Goal: Information Seeking & Learning: Learn about a topic

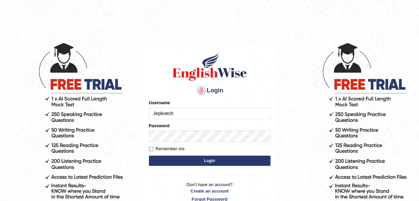
click at [163, 162] on button "Login" at bounding box center [210, 160] width 122 height 10
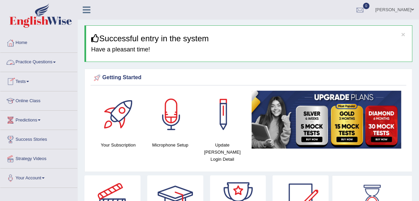
click at [53, 63] on link "Practice Questions" at bounding box center [38, 61] width 77 height 17
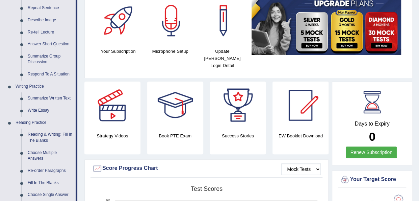
scroll to position [95, 0]
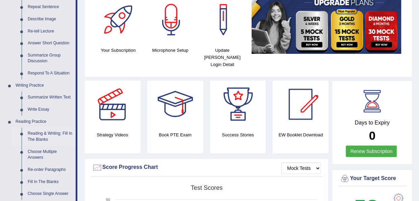
click at [37, 137] on link "Reading & Writing: Fill In The Blanks" at bounding box center [50, 136] width 51 height 18
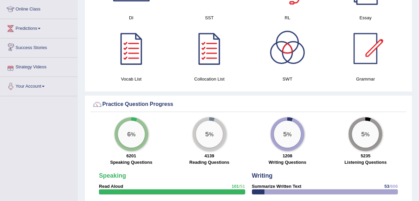
scroll to position [454, 0]
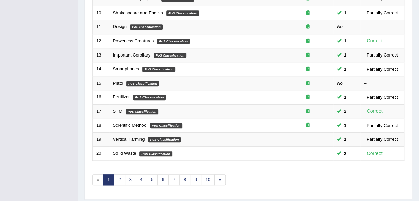
scroll to position [243, 0]
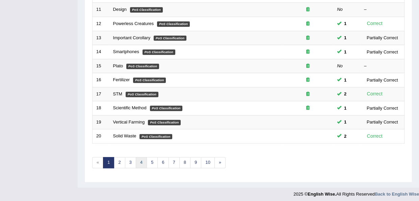
click at [140, 158] on link "4" at bounding box center [141, 162] width 11 height 11
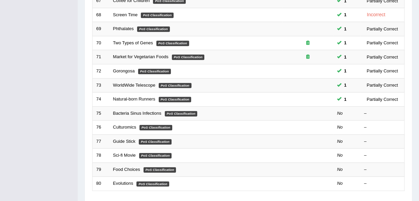
scroll to position [243, 0]
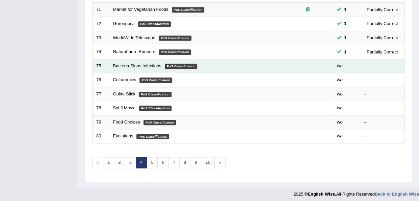
click at [131, 63] on link "Bacteria Sinus Infections" at bounding box center [137, 65] width 48 height 5
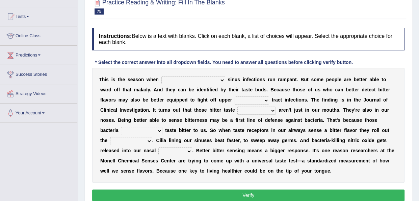
scroll to position [68, 0]
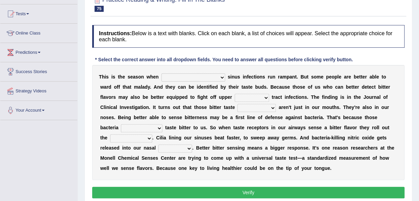
click at [193, 77] on select "conventicle atheist bacterial prissier" at bounding box center [194, 77] width 64 height 8
click at [252, 177] on div "T h i s i s t h e s e a s o n w h e n conventicle atheist bacterial prissier s …" at bounding box center [248, 122] width 313 height 115
click at [235, 97] on select "faulty respiratory togae gawky" at bounding box center [252, 98] width 34 height 8
select select "respiratory"
click at [235, 94] on select "faulty respiratory togae gawky" at bounding box center [252, 98] width 34 height 8
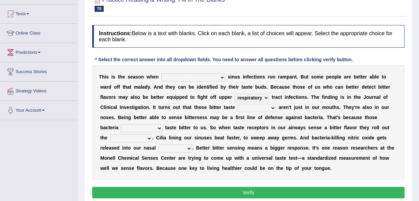
click at [253, 106] on select "depressions dinners submissions receptors" at bounding box center [257, 108] width 39 height 8
drag, startPoint x: 323, startPoint y: 173, endPoint x: 368, endPoint y: 114, distance: 74.0
click at [368, 114] on div "T h i s i s t h e s e a s o n w h e n conventicle atheist bacterial prissier s …" at bounding box center [248, 122] width 313 height 115
click at [253, 109] on select "depressions dinners submissions receptors" at bounding box center [257, 108] width 39 height 8
click at [264, 172] on div "T h i s i s t h e s e a s o n w h e n conventicle atheist bacterial prissier s …" at bounding box center [248, 122] width 313 height 115
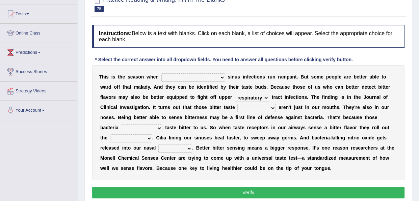
click at [136, 128] on select "purposelessly actually diagonally providently" at bounding box center [142, 128] width 42 height 8
select select "actually"
click at [121, 124] on select "purposelessly actually diagonally providently" at bounding box center [142, 128] width 42 height 8
click at [250, 106] on select "depressions dinners submissions receptors" at bounding box center [257, 108] width 39 height 8
select select "receptors"
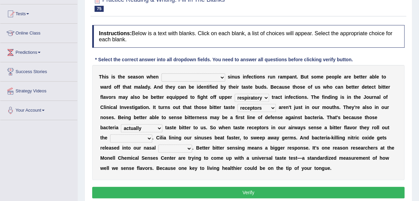
click at [238, 104] on select "depressions dinners submissions receptors" at bounding box center [257, 108] width 39 height 8
click at [133, 138] on select "defenses contradictions chestnuts pelvis" at bounding box center [131, 138] width 42 height 8
click at [173, 175] on div "T h i s i s t h e s e a s o n w h e n conventicle atheist bacterial prissier s …" at bounding box center [248, 122] width 313 height 115
click at [166, 148] on select "causalities localities infirmities cavities" at bounding box center [175, 148] width 34 height 8
select select "cavities"
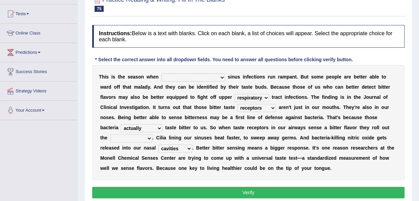
click at [158, 144] on select "causalities localities infirmities cavities" at bounding box center [175, 148] width 34 height 8
click at [237, 97] on select "faulty respiratory togae gawky" at bounding box center [252, 98] width 34 height 8
click at [190, 74] on select "conventicle atheist bacterial prissier" at bounding box center [194, 77] width 64 height 8
select select "bacterial"
click at [162, 73] on select "conventicle atheist bacterial prissier" at bounding box center [194, 77] width 64 height 8
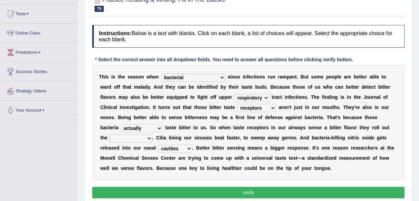
click at [230, 189] on button "Verify" at bounding box center [248, 192] width 313 height 11
click at [138, 137] on select "defenses contradictions chestnuts pelvis" at bounding box center [131, 138] width 42 height 8
select select "contradictions"
click at [110, 134] on select "defenses contradictions chestnuts pelvis" at bounding box center [131, 138] width 42 height 8
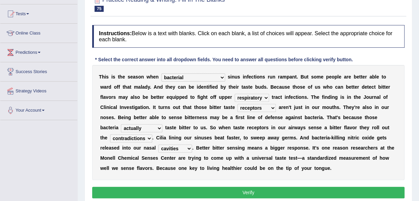
click at [212, 191] on button "Verify" at bounding box center [248, 192] width 313 height 11
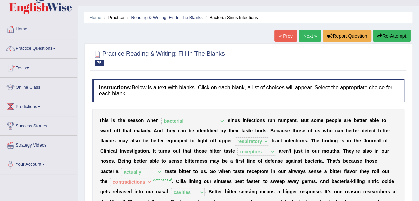
scroll to position [14, 0]
click at [309, 35] on link "Next »" at bounding box center [310, 35] width 22 height 11
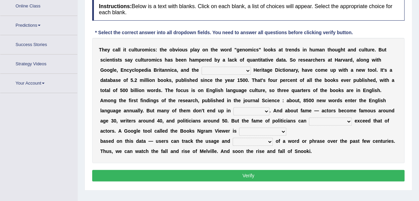
scroll to position [105, 0]
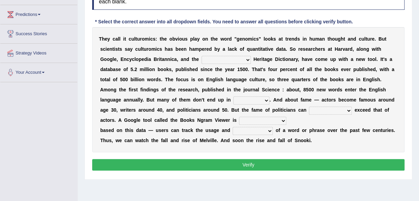
click at [244, 57] on select "Mettlesome Silicon [MEDICAL_DATA] American" at bounding box center [226, 60] width 49 height 8
click at [312, 150] on div "T h e y c a l l i t c u l t u r o m i c s : t h e o b v i o u s p l a y o n t h…" at bounding box center [248, 89] width 313 height 125
click at [62, 79] on li "Your Account Notifications Microphone Setup Change Password Manage Subscription…" at bounding box center [38, 72] width 77 height 19
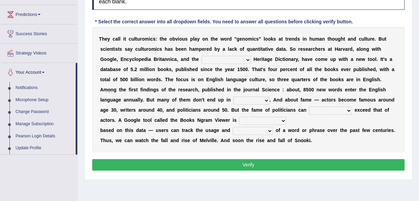
click at [261, 99] on select "veterinaries fairies dictionaries smithies" at bounding box center [251, 100] width 36 height 8
select select "dictionaries"
click at [233, 96] on select "veterinaries fairies dictionaries smithies" at bounding box center [251, 100] width 36 height 8
click at [349, 110] on select "intelligibly eventually venturesomely preferably" at bounding box center [330, 110] width 43 height 8
select select "eventually"
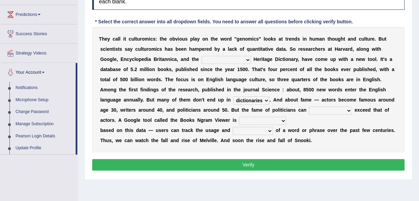
click at [309, 106] on select "intelligibly eventually venturesomely preferably" at bounding box center [330, 110] width 43 height 8
click at [282, 121] on select "nonoccupational nonbreakable trainable available" at bounding box center [262, 121] width 47 height 8
select select "trainable"
click at [239, 117] on select "nonoccupational nonbreakable trainable available" at bounding box center [262, 121] width 47 height 8
click at [283, 118] on select "nonoccupational nonbreakable trainable available" at bounding box center [262, 121] width 47 height 8
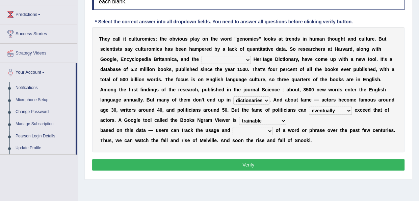
click at [309, 147] on div "T h e y c a l l i t c u l t u r o m i c s : t h e o b v i o u s p l a y o n t h…" at bounding box center [248, 89] width 313 height 125
click at [273, 129] on b at bounding box center [274, 129] width 3 height 5
click at [268, 130] on select "frequency derisory drearily inappreciably" at bounding box center [253, 131] width 40 height 8
select select "frequency"
click at [233, 127] on select "frequency derisory drearily inappreciably" at bounding box center [253, 131] width 40 height 8
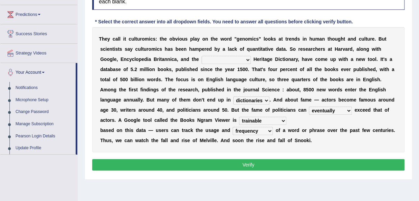
click at [241, 57] on select "Mettlesome Silicon Acetaminophen American" at bounding box center [226, 60] width 49 height 8
select select "Silicon"
click at [202, 56] on select "Mettlesome Silicon Acetaminophen American" at bounding box center [226, 60] width 49 height 8
click at [247, 164] on button "Verify" at bounding box center [248, 164] width 313 height 11
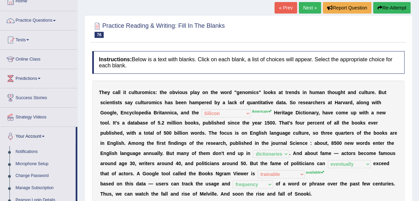
scroll to position [38, 0]
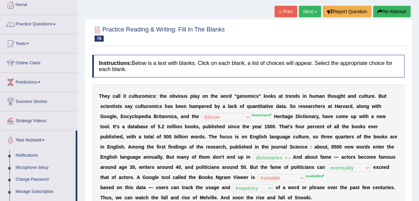
click at [310, 10] on link "Next »" at bounding box center [310, 11] width 22 height 11
click at [89, 138] on div "Practice Reading & Writing: Fill In The Blanks 76 Culturomics Instructions: Bel…" at bounding box center [248, 141] width 328 height 244
click at [53, 25] on link "Practice Questions" at bounding box center [38, 23] width 77 height 17
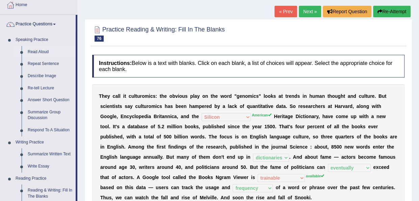
click at [40, 47] on link "Read Aloud" at bounding box center [50, 52] width 51 height 12
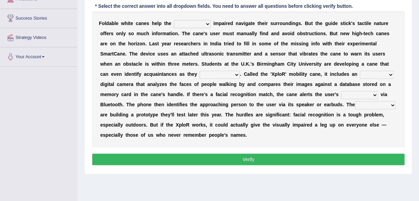
scroll to position [122, 0]
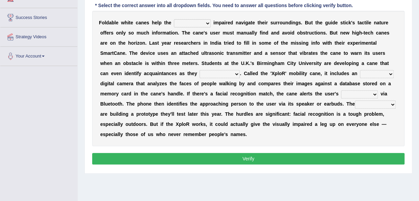
click at [204, 23] on select "felicity insensitivity visually malleability" at bounding box center [192, 23] width 37 height 8
click at [268, 131] on div "F o l d a b l e w h i t e c a n e s h e l p t h e [PERSON_NAME] insensitivity v…" at bounding box center [248, 78] width 313 height 135
click at [207, 23] on select "felicity insensitivity visually malleability" at bounding box center [192, 23] width 37 height 8
select select "visually"
click at [174, 19] on select "felicity insensitivity visually malleability" at bounding box center [192, 23] width 37 height 8
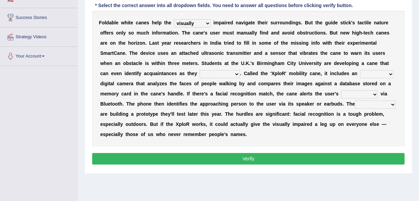
click at [253, 137] on div "F o l d a b l e w h i t e c a n e s h e l p t h e felicity insensitivity visual…" at bounding box center [248, 78] width 313 height 135
click at [235, 75] on select "likelihood throat northernmost approach" at bounding box center [220, 74] width 40 height 8
select select "likelihood"
click at [200, 70] on select "likelihood throat northernmost approach" at bounding box center [220, 74] width 40 height 8
click at [385, 71] on select "untested embedded deadest skinhead" at bounding box center [377, 74] width 34 height 8
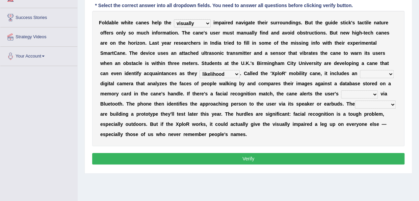
select select "untested"
click at [360, 70] on select "untested embedded deadest skinhead" at bounding box center [377, 74] width 34 height 8
click at [372, 93] on select "waterborne alone smartphone postpone" at bounding box center [359, 94] width 37 height 8
select select "smartphone"
click at [341, 90] on select "waterborne alone smartphone postpone" at bounding box center [359, 94] width 37 height 8
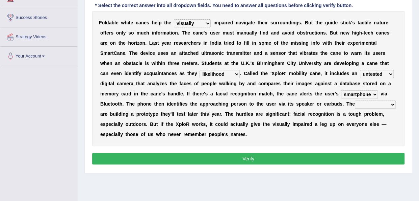
click at [391, 104] on select "jurisprudence bootless students jukebox" at bounding box center [375, 104] width 41 height 8
select select "students"
click at [355, 100] on select "jurisprudence bootless students jukebox" at bounding box center [375, 104] width 41 height 8
click at [243, 154] on button "Verify" at bounding box center [248, 158] width 313 height 11
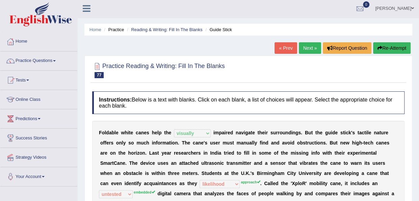
scroll to position [0, 0]
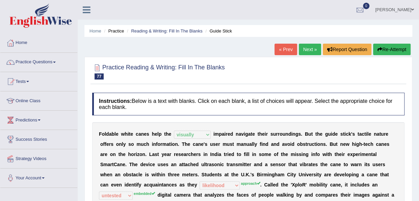
click at [308, 52] on link "Next »" at bounding box center [310, 49] width 22 height 11
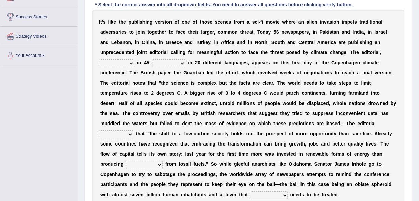
scroll to position [122, 0]
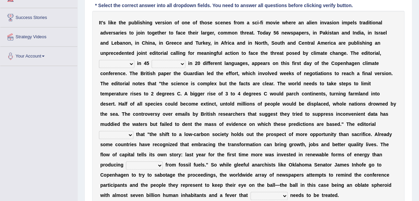
click at [130, 64] on select "published publicized burnished transmitted" at bounding box center [116, 64] width 35 height 8
click at [99, 60] on select "published publicized burnished transmitted" at bounding box center [116, 64] width 35 height 8
click at [128, 63] on select "published publicized burnished transmitted" at bounding box center [116, 64] width 35 height 8
select select "published"
click at [99, 60] on select "published publicized burnished transmitted" at bounding box center [116, 64] width 35 height 8
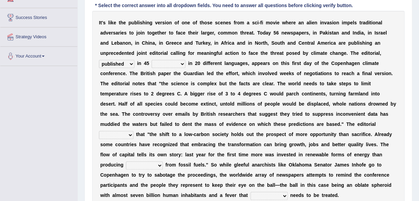
click at [180, 64] on select "clans countries continents terraces" at bounding box center [169, 64] width 34 height 8
click at [152, 60] on select "clans countries continents terraces" at bounding box center [169, 64] width 34 height 8
click at [182, 62] on select "clans countries continents terraces" at bounding box center [169, 64] width 34 height 8
click at [20, 125] on div "Toggle navigation Home Practice Questions Speaking Practice Read Aloud Repeat S…" at bounding box center [209, 65] width 419 height 374
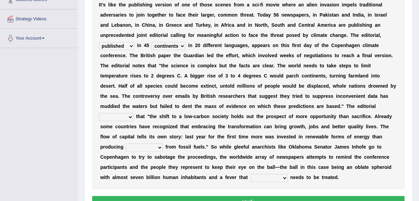
scroll to position [149, 0]
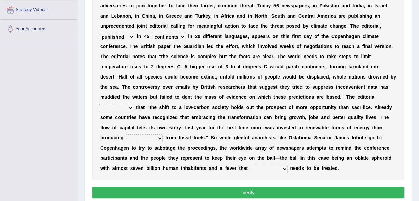
click at [180, 36] on select "clans countries continents terraces" at bounding box center [169, 37] width 34 height 8
select select "countries"
click at [152, 33] on select "clans countries continents terraces" at bounding box center [169, 37] width 34 height 8
click at [129, 108] on select "modified protested recognized declined" at bounding box center [116, 108] width 34 height 8
select select "recognized"
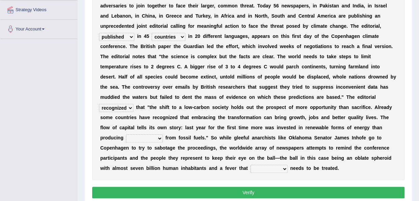
click at [99, 104] on select "modified protested recognized declined" at bounding box center [116, 108] width 34 height 8
click at [158, 138] on select "electricity indivisibility negativity significance" at bounding box center [144, 138] width 37 height 8
click at [195, 184] on div "Instructions: Below is a text with blanks. Click on each blank, a list of choic…" at bounding box center [249, 72] width 316 height 263
click at [282, 167] on select "solicitously desperately ephemerally peripherally" at bounding box center [269, 169] width 37 height 8
select select "ephemerally"
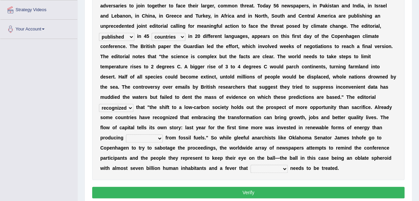
click at [251, 165] on select "solicitously desperately ephemerally peripherally" at bounding box center [269, 169] width 37 height 8
click at [158, 138] on select "electricity indivisibility negativity significance" at bounding box center [144, 138] width 37 height 8
select select "electricity"
click at [126, 134] on select "electricity indivisibility negativity significance" at bounding box center [144, 138] width 37 height 8
click at [193, 196] on button "Verify" at bounding box center [248, 192] width 313 height 11
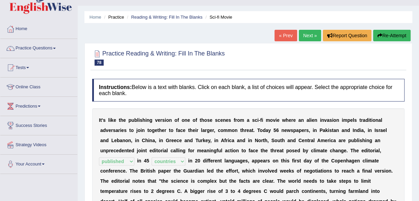
scroll to position [14, 0]
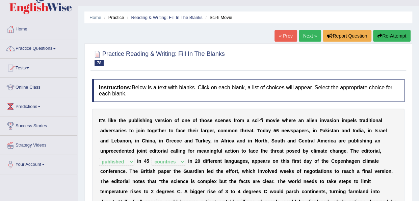
click at [304, 38] on link "Next »" at bounding box center [310, 35] width 22 height 11
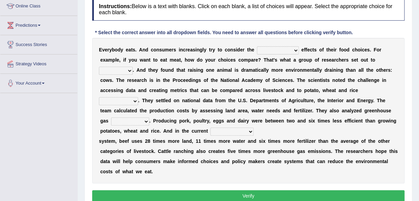
scroll to position [105, 0]
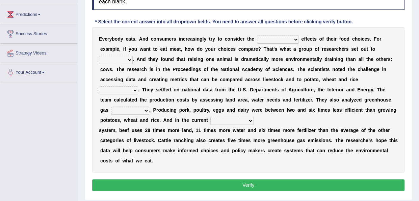
click at [295, 38] on select "spiritual economic environmental material" at bounding box center [278, 39] width 42 height 8
select select "economic"
click at [257, 35] on select "spiritual economic environmental material" at bounding box center [278, 39] width 42 height 8
click at [130, 61] on select "exemplify squander discover purchase" at bounding box center [116, 60] width 34 height 8
select select "purchase"
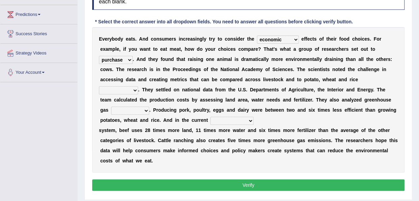
click at [99, 56] on select "exemplify squander discover purchase" at bounding box center [116, 60] width 34 height 8
click at [134, 91] on select "production corruption consumption inventory" at bounding box center [118, 90] width 39 height 8
select select "production"
click at [99, 86] on select "production corruption consumption inventory" at bounding box center [118, 90] width 39 height 8
click at [148, 110] on select "conjectures manufacture emissions purification" at bounding box center [130, 110] width 38 height 8
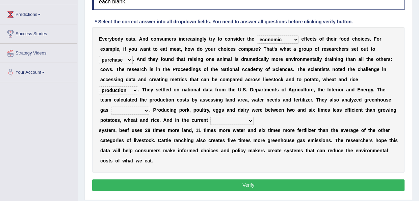
select select "emissions"
click at [111, 106] on select "conjectures manufacture emissions purification" at bounding box center [130, 110] width 38 height 8
click at [250, 119] on select "agricultural impalpable ungrammatical terminal" at bounding box center [232, 121] width 43 height 8
click at [266, 160] on div "E v e r y b o d y e a t s . A n d c o n s u m e r s i n c r e a s i n g l y t r…" at bounding box center [248, 99] width 313 height 145
click at [247, 117] on select "agricultural impalpable ungrammatical terminal" at bounding box center [232, 121] width 43 height 8
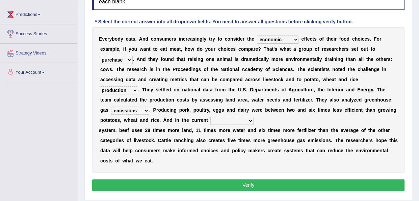
select select "terminal"
click at [211, 117] on select "agricultural impalpable ungrammatical terminal" at bounding box center [232, 121] width 43 height 8
click at [224, 182] on button "Verify" at bounding box center [248, 184] width 313 height 11
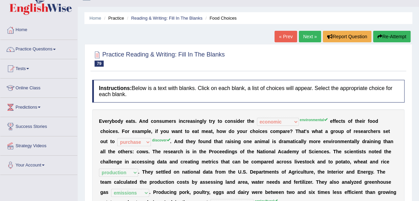
scroll to position [11, 0]
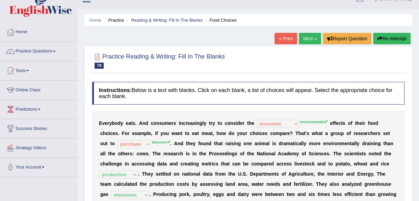
click at [306, 39] on link "Next »" at bounding box center [310, 38] width 22 height 11
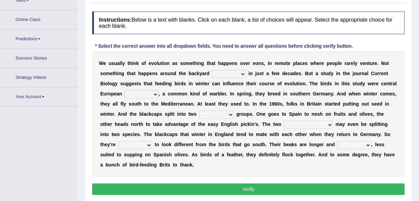
scroll to position [93, 0]
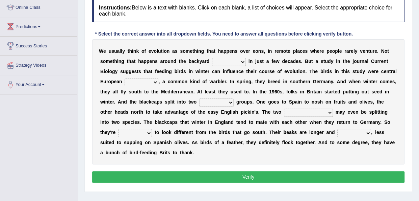
click at [242, 60] on select "beaver believer birdfeeder phonier" at bounding box center [229, 62] width 34 height 8
click at [257, 162] on div "W e u s u a l l y t h i n k o f e v o l u t i o n a s s o m e t h i n g t h a t…" at bounding box center [248, 101] width 313 height 125
click at [156, 80] on select "blackcaps pox flaps chats" at bounding box center [142, 82] width 34 height 8
select select "chats"
click at [125, 78] on select "blackcaps pox flaps chats" at bounding box center [142, 82] width 34 height 8
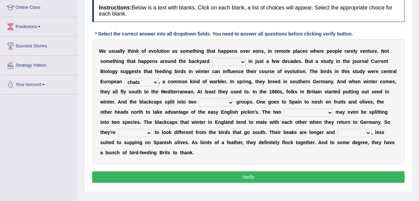
click at [234, 100] on b at bounding box center [235, 101] width 3 height 5
click at [228, 102] on select "distinct bit disconnect split" at bounding box center [216, 102] width 34 height 8
select select "distinct"
click at [199, 98] on select "distinct bit disconnect split" at bounding box center [216, 102] width 34 height 8
click at [314, 109] on select "elevators populations breakers contraindications" at bounding box center [308, 112] width 49 height 8
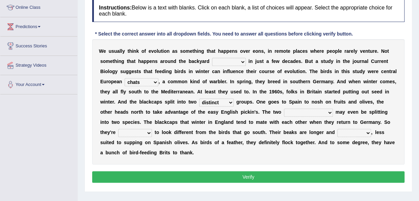
click at [324, 158] on div "W e u s u a l l y t h i n k o f e v o l u t i o n a s s o m e t h i n g t h a t…" at bounding box center [248, 101] width 313 height 125
click at [128, 132] on select "starting blotting wanting padding" at bounding box center [135, 133] width 34 height 8
select select "starting"
click at [118, 129] on select "starting blotting wanting padding" at bounding box center [135, 133] width 34 height 8
click at [347, 129] on select "freshwater spillover scheduler narrower" at bounding box center [355, 133] width 34 height 8
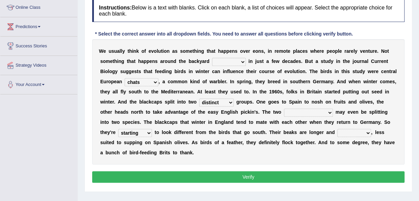
select select "narrower"
click at [338, 129] on select "freshwater spillover scheduler narrower" at bounding box center [355, 133] width 34 height 8
click at [312, 112] on select "elevators populations breakers contraindications" at bounding box center [308, 112] width 49 height 8
select select "elevators"
click at [284, 108] on select "elevators populations breakers contraindications" at bounding box center [308, 112] width 49 height 8
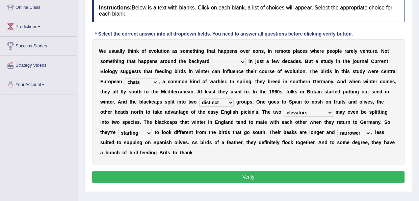
click at [154, 81] on select "blackcaps pox flaps chats" at bounding box center [142, 82] width 34 height 8
click at [188, 152] on div "W e u s u a l l y t h i n k o f e v o l u t i o n a s s o m e t h i n g t h a t…" at bounding box center [248, 101] width 313 height 125
click at [241, 58] on select "beaver believer birdfeeder phonier" at bounding box center [229, 62] width 34 height 8
select select "birdfeeder"
click at [212, 58] on select "beaver believer birdfeeder phonier" at bounding box center [229, 62] width 34 height 8
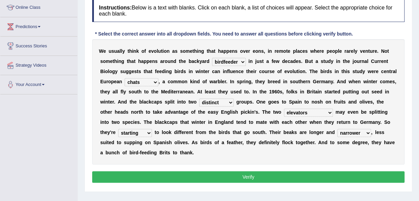
click at [229, 173] on button "Verify" at bounding box center [248, 176] width 313 height 11
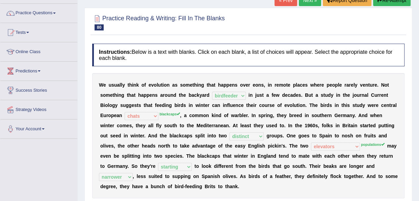
scroll to position [39, 0]
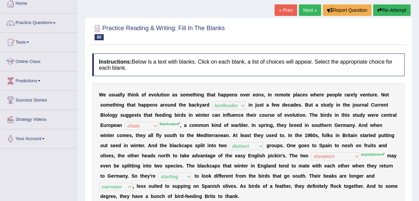
click at [304, 11] on link "Next »" at bounding box center [310, 9] width 22 height 11
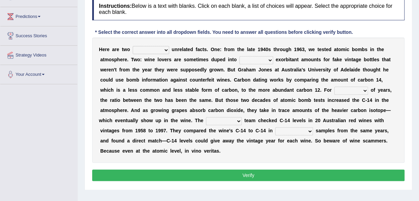
scroll to position [117, 0]
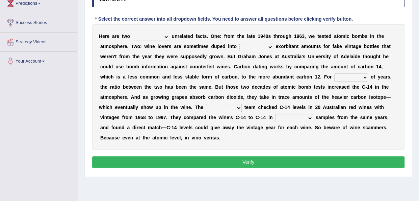
click at [166, 33] on select "seemingly feelingly endearingly entreatingly" at bounding box center [151, 37] width 36 height 8
select select "endearingly"
click at [133, 33] on select "seemingly feelingly endearingly entreatingly" at bounding box center [151, 37] width 36 height 8
click at [267, 45] on select "dipping trekking spending swinging" at bounding box center [257, 47] width 34 height 8
select select "spending"
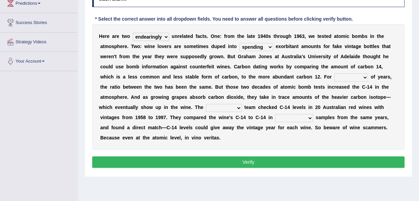
click at [240, 43] on select "dipping trekking spending swinging" at bounding box center [257, 47] width 34 height 8
click at [362, 75] on select "couples much thousands numerous" at bounding box center [352, 77] width 34 height 8
select select "thousands"
click at [335, 73] on select "couples much thousands numerous" at bounding box center [352, 77] width 34 height 8
click at [238, 107] on select "research individual preparation strange" at bounding box center [224, 108] width 36 height 8
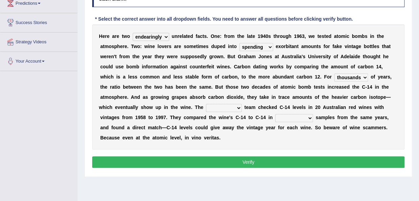
select select "research"
click at [206, 104] on select "research individual preparation strange" at bounding box center [224, 108] width 36 height 8
click at [310, 119] on select "physical atmospheric fluid solid" at bounding box center [294, 118] width 38 height 8
select select "solid"
click at [275, 114] on select "physical atmospheric fluid solid" at bounding box center [294, 118] width 38 height 8
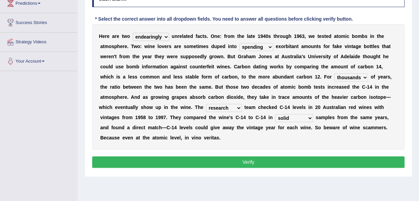
click at [259, 163] on button "Verify" at bounding box center [248, 161] width 313 height 11
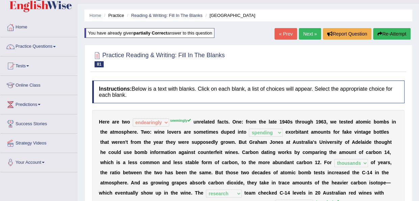
scroll to position [8, 0]
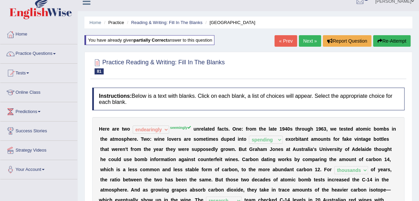
click at [307, 39] on link "Next »" at bounding box center [310, 40] width 22 height 11
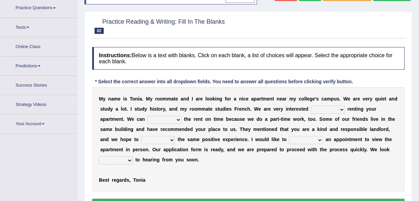
scroll to position [59, 0]
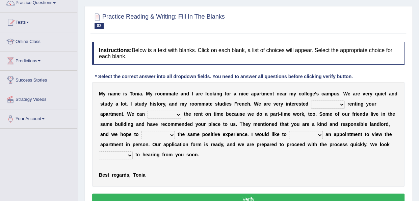
click at [340, 102] on select "for about at in" at bounding box center [328, 104] width 34 height 8
select select "for"
click at [311, 100] on select "for about at in" at bounding box center [328, 104] width 34 height 8
click at [176, 114] on select "afford get pay bring" at bounding box center [165, 114] width 34 height 8
select select "pay"
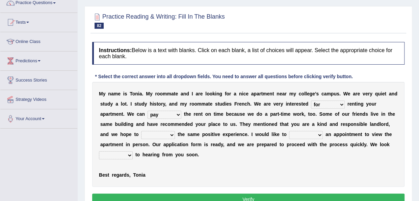
click at [148, 110] on select "afford get pay bring" at bounding box center [165, 114] width 34 height 8
click at [172, 133] on select "form meet have decide" at bounding box center [158, 135] width 34 height 8
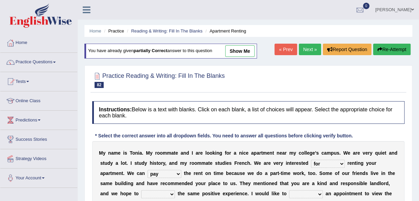
scroll to position [0, 0]
click at [241, 54] on link "show me" at bounding box center [239, 50] width 29 height 11
select select "in"
select select "bring"
select select "meet"
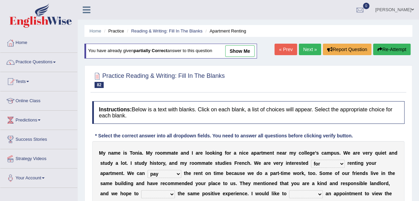
select select "make"
select select "forward"
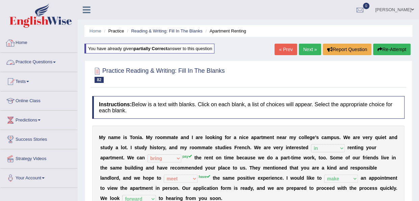
click at [57, 60] on link "Practice Questions" at bounding box center [38, 61] width 77 height 17
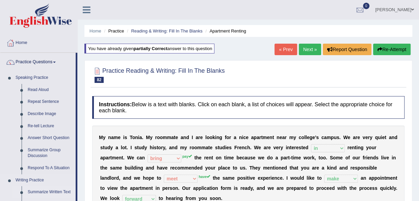
click at [53, 192] on link "Summarize Written Text" at bounding box center [50, 192] width 51 height 12
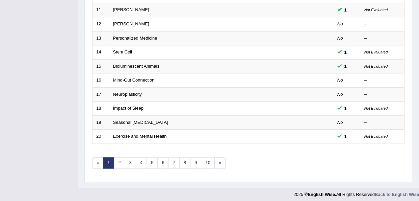
scroll to position [243, 0]
click at [161, 161] on link "6" at bounding box center [162, 162] width 11 height 11
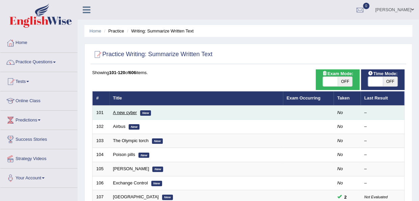
click at [122, 113] on link "A new cyber" at bounding box center [125, 112] width 24 height 5
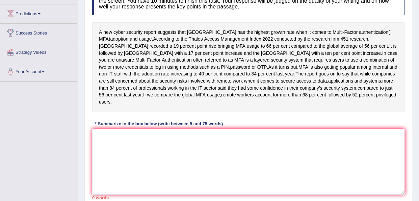
scroll to position [108, 0]
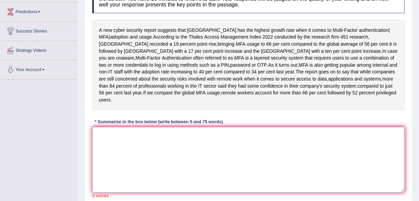
click at [106, 172] on textarea at bounding box center [248, 160] width 313 height 66
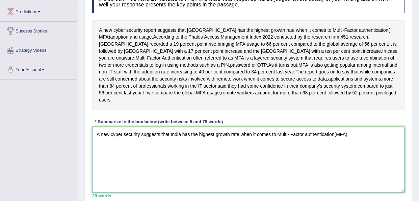
click at [334, 169] on textarea "A new cyber security suggests that India has the highest growth rate when it co…" at bounding box center [248, 160] width 313 height 66
click at [350, 168] on textarea "A new cyber security suggests that India has the highest growth rate when it co…" at bounding box center [248, 160] width 313 height 66
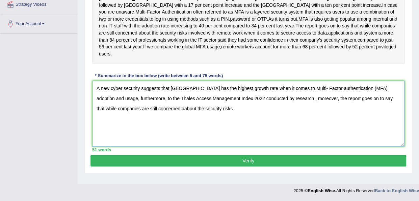
scroll to position [176, 0]
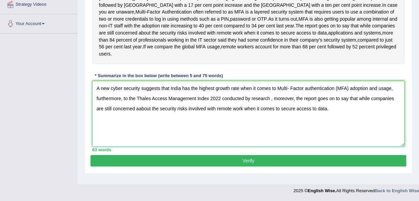
type textarea "A new cyber security suggests that India has the highest growth rate when it co…"
click at [217, 166] on button "Verify" at bounding box center [249, 160] width 316 height 11
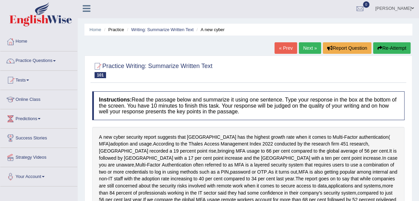
scroll to position [0, 0]
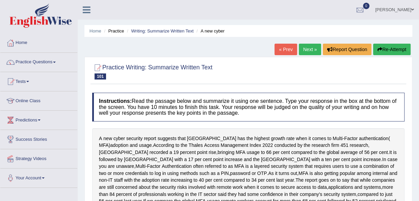
click at [327, 82] on div "Practice Writing: Summarize Written Text 101 A new cyber" at bounding box center [249, 72] width 316 height 24
click at [313, 48] on link "Next »" at bounding box center [310, 49] width 22 height 11
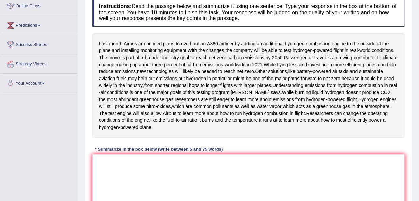
scroll to position [108, 0]
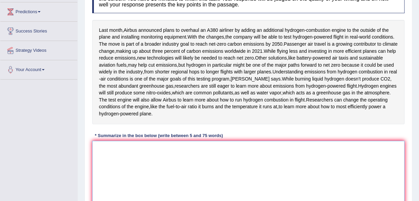
click at [184, 181] on textarea at bounding box center [248, 174] width 313 height 66
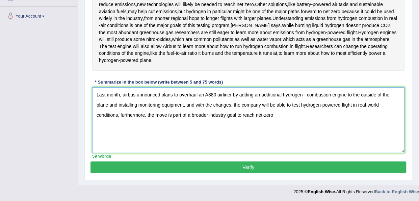
scroll to position [166, 0]
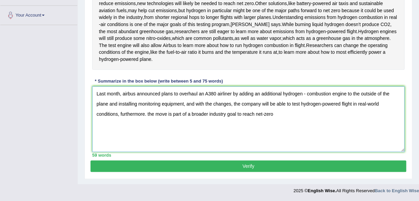
click at [277, 146] on textarea "Last month, airbus announced plans to overhaul an A380 airliner by adding an ad…" at bounding box center [248, 119] width 313 height 66
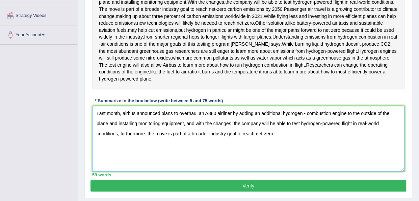
scroll to position [139, 0]
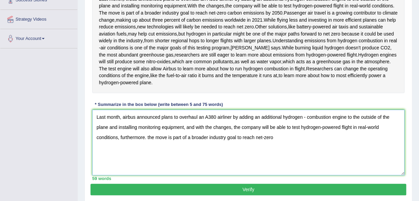
click at [285, 175] on textarea "Last month, airbus announced plans to overhaul an A380 airliner by adding an ad…" at bounding box center [248, 142] width 313 height 66
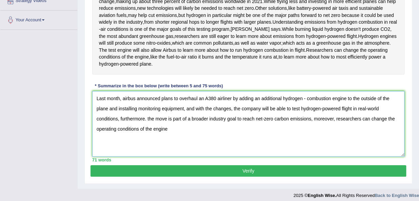
scroll to position [166, 0]
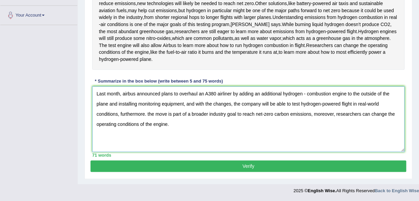
type textarea "Last month, airbus announced plans to overhaul an A380 airliner by adding an ad…"
click at [256, 172] on button "Verify" at bounding box center [249, 165] width 316 height 11
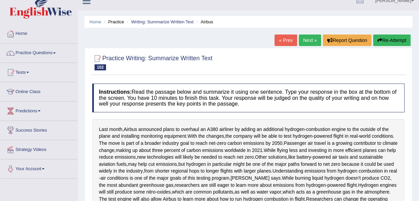
scroll to position [0, 0]
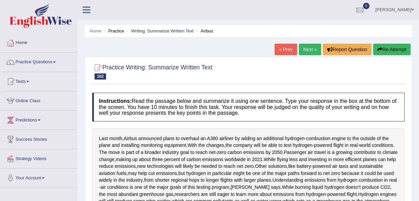
click at [393, 51] on button "Re-Attempt" at bounding box center [392, 49] width 38 height 11
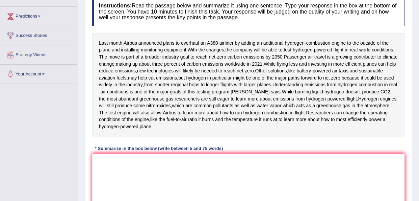
scroll to position [108, 0]
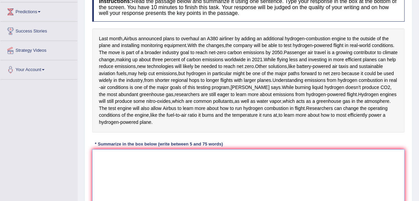
click at [176, 190] on textarea at bounding box center [248, 182] width 313 height 66
type textarea "L"
click at [94, 189] on textarea "Airbus announced plans to" at bounding box center [248, 182] width 313 height 66
click at [156, 190] on textarea ",Airbus announced plans to" at bounding box center [248, 182] width 313 height 66
type textarea ","
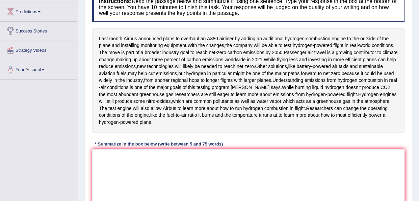
scroll to position [204, 0]
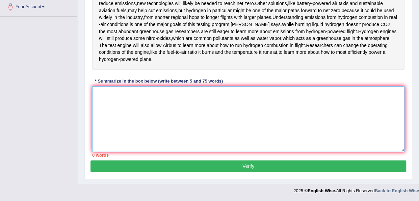
click at [99, 128] on textarea at bounding box center [248, 119] width 313 height 66
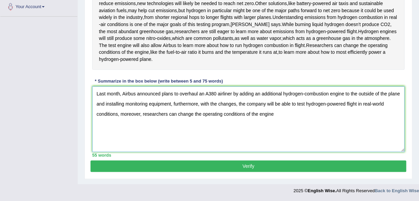
scroll to position [191, 0]
type textarea "Last month, Airbus announced plans to overhaul an A380 airliner by adding an ad…"
click at [251, 172] on button "Verify" at bounding box center [249, 165] width 316 height 11
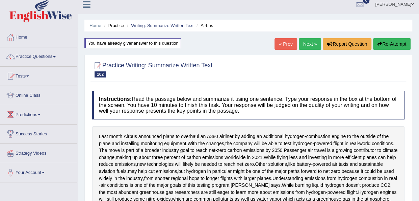
scroll to position [0, 0]
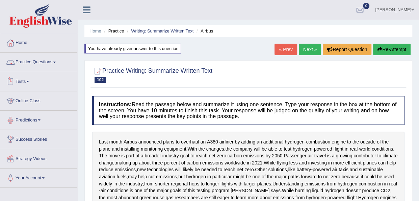
click at [55, 64] on link "Practice Questions" at bounding box center [38, 61] width 77 height 17
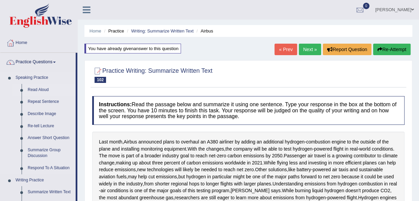
click at [37, 90] on link "Read Aloud" at bounding box center [50, 90] width 51 height 12
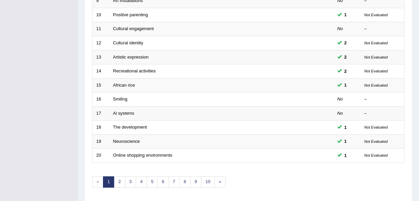
scroll to position [243, 0]
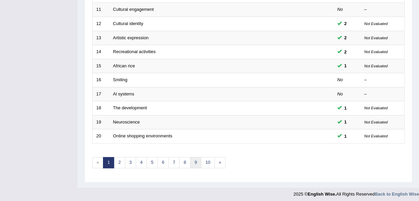
click at [194, 161] on link "9" at bounding box center [195, 162] width 11 height 11
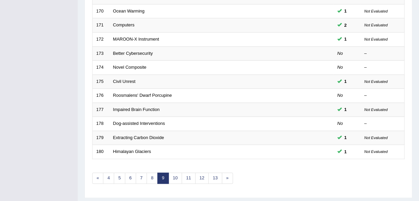
scroll to position [230, 0]
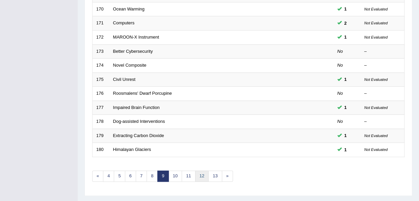
click at [201, 173] on link "12" at bounding box center [202, 175] width 14 height 11
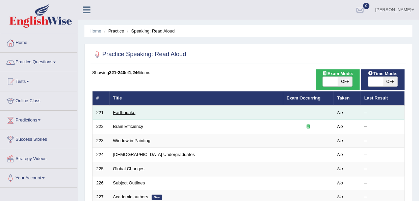
click at [120, 110] on link "Earthquake" at bounding box center [124, 112] width 23 height 5
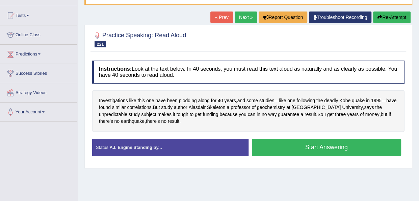
scroll to position [68, 0]
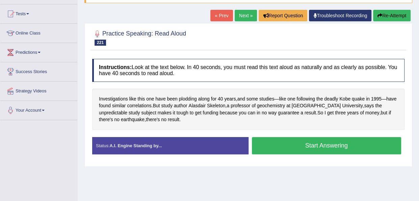
click at [239, 16] on link "Next »" at bounding box center [246, 15] width 22 height 11
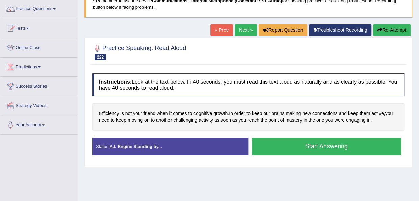
scroll to position [54, 0]
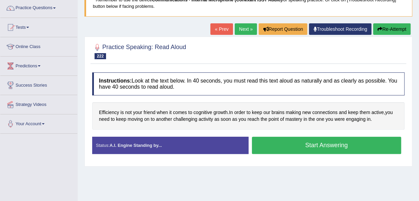
click at [282, 146] on button "Start Answering" at bounding box center [327, 145] width 150 height 17
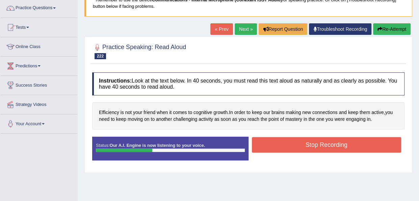
click at [282, 146] on button "Stop Recording" at bounding box center [327, 145] width 150 height 16
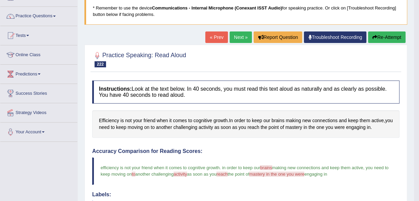
scroll to position [41, 0]
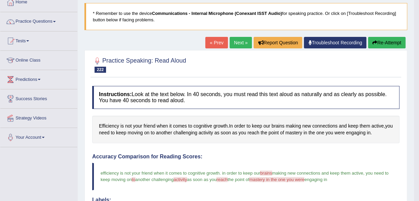
click at [236, 45] on link "Next »" at bounding box center [241, 42] width 22 height 11
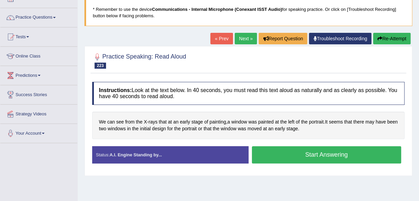
scroll to position [47, 0]
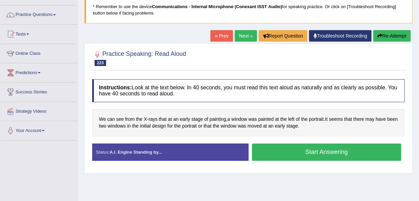
click at [274, 145] on button "Start Answering" at bounding box center [327, 151] width 150 height 17
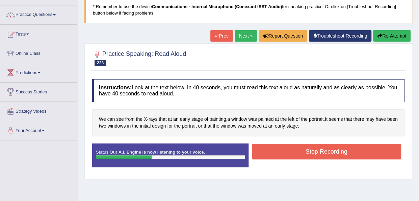
click at [274, 145] on button "Stop Recording" at bounding box center [327, 152] width 150 height 16
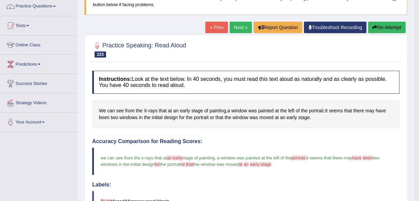
scroll to position [0, 0]
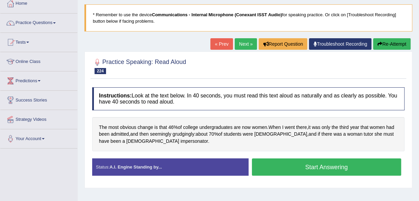
scroll to position [41, 0]
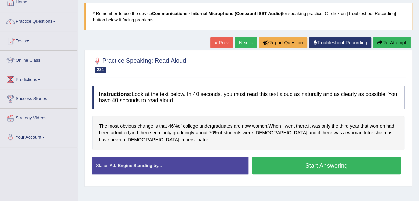
click at [268, 164] on button "Start Answering" at bounding box center [327, 165] width 150 height 17
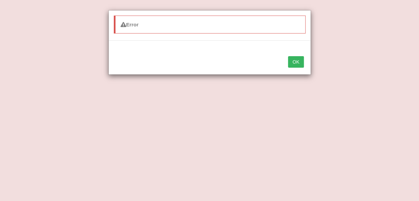
click at [296, 61] on button "OK" at bounding box center [296, 61] width 16 height 11
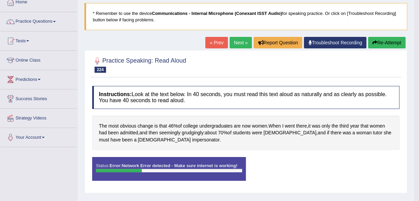
click at [375, 43] on icon "button" at bounding box center [375, 42] width 5 height 5
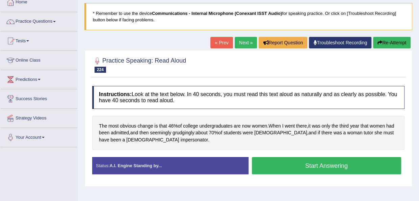
click at [322, 169] on button "Start Answering" at bounding box center [327, 165] width 150 height 17
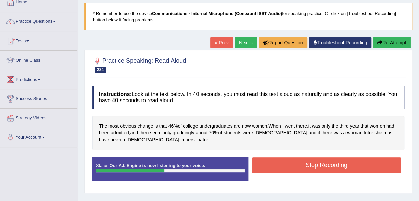
click at [322, 169] on button "Stop Recording" at bounding box center [327, 165] width 150 height 16
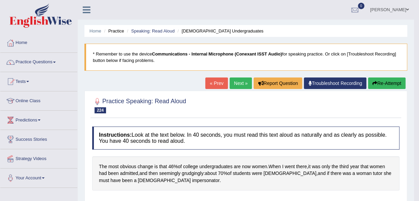
click at [233, 85] on link "Next »" at bounding box center [241, 82] width 22 height 11
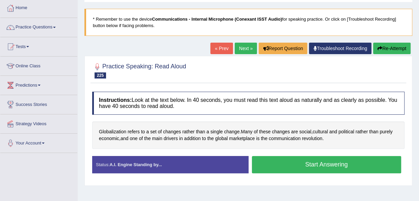
scroll to position [41, 0]
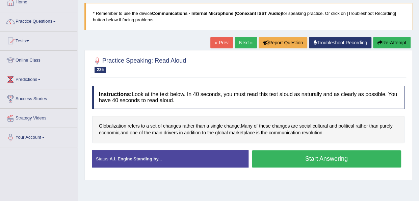
click at [293, 155] on button "Start Answering" at bounding box center [327, 158] width 150 height 17
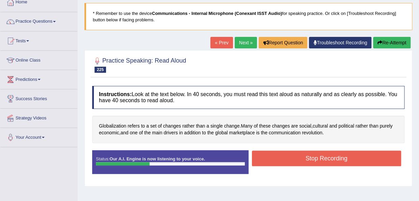
click at [293, 155] on button "Stop Recording" at bounding box center [327, 158] width 150 height 16
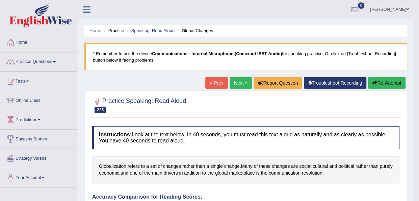
scroll to position [0, 0]
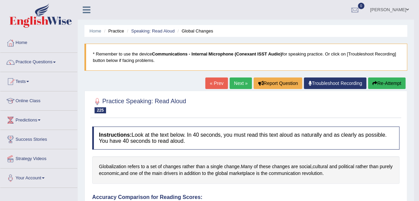
click at [235, 83] on link "Next »" at bounding box center [241, 82] width 22 height 11
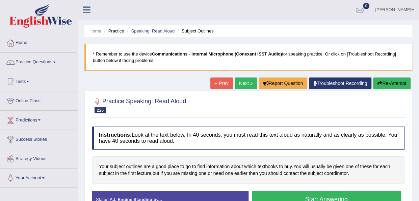
click at [410, 142] on div "Practice Speaking: Read Aloud 226 Subject Outlines Instructions: Look at the te…" at bounding box center [248, 155] width 328 height 129
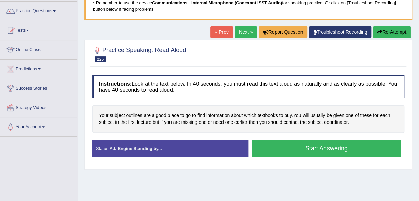
scroll to position [54, 0]
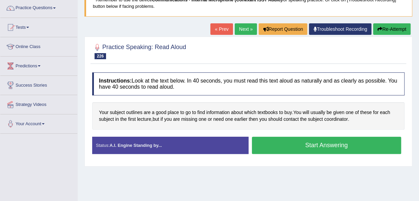
click at [334, 148] on button "Start Answering" at bounding box center [327, 145] width 150 height 17
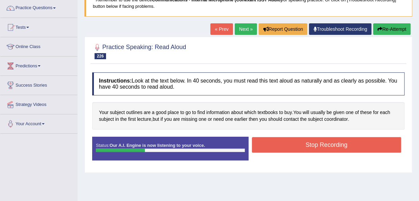
click at [397, 32] on button "Re-Attempt" at bounding box center [392, 28] width 38 height 11
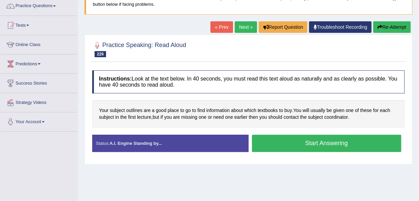
click at [334, 140] on button "Start Answering" at bounding box center [327, 142] width 150 height 17
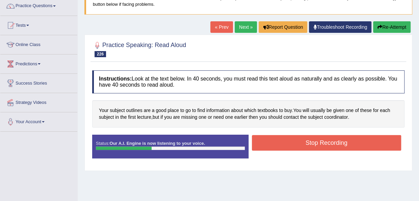
click at [334, 140] on button "Stop Recording" at bounding box center [327, 143] width 150 height 16
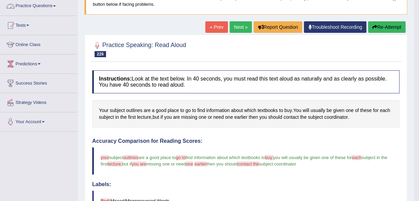
click at [56, 5] on span at bounding box center [54, 5] width 3 height 1
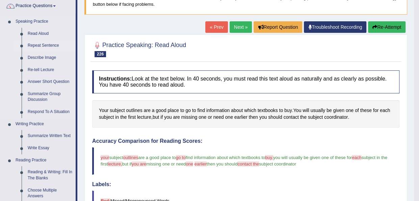
click at [40, 43] on link "Repeat Sentence" at bounding box center [50, 46] width 51 height 12
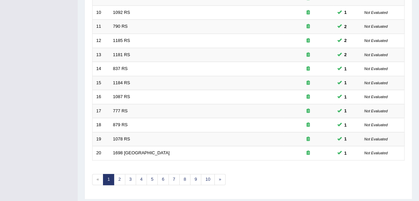
scroll to position [243, 0]
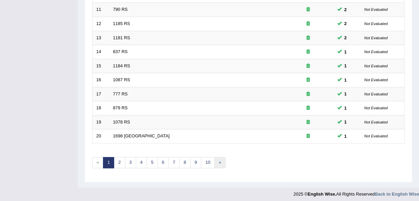
click at [218, 158] on link "»" at bounding box center [220, 162] width 11 height 11
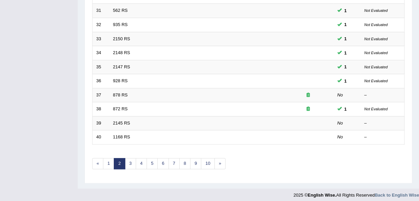
scroll to position [243, 0]
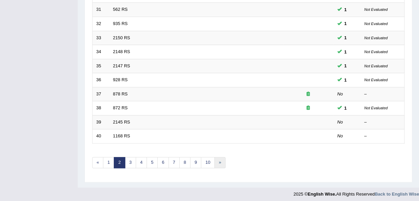
click at [218, 158] on link "»" at bounding box center [220, 162] width 11 height 11
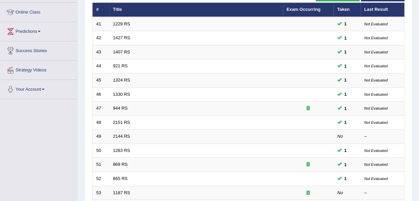
scroll to position [68, 0]
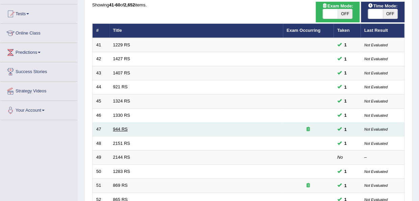
click at [119, 126] on link "944 RS" at bounding box center [120, 128] width 15 height 5
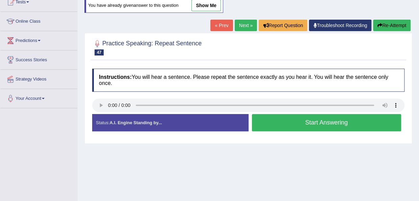
scroll to position [81, 0]
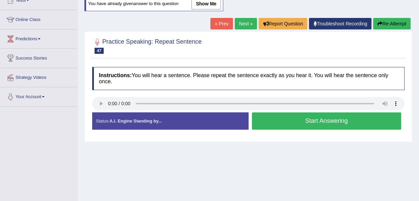
click at [256, 120] on button "Start Answering" at bounding box center [327, 120] width 150 height 17
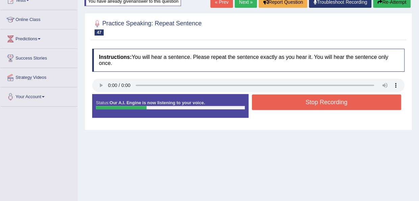
click at [276, 102] on button "Stop Recording" at bounding box center [327, 102] width 150 height 16
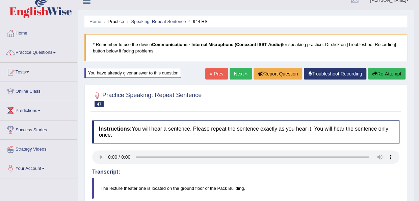
scroll to position [0, 0]
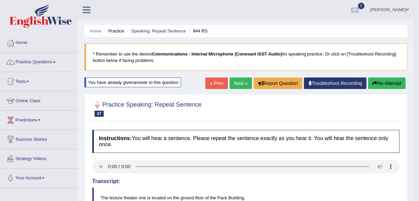
click at [238, 83] on link "Next »" at bounding box center [241, 82] width 22 height 11
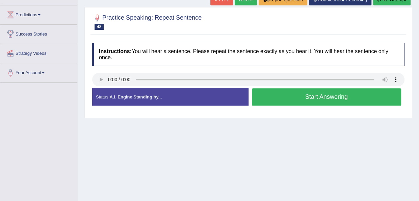
scroll to position [108, 0]
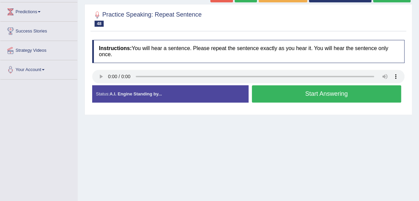
click at [274, 91] on button "Start Answering" at bounding box center [327, 93] width 150 height 17
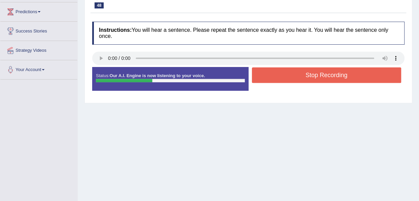
click at [289, 74] on button "Stop Recording" at bounding box center [327, 75] width 150 height 16
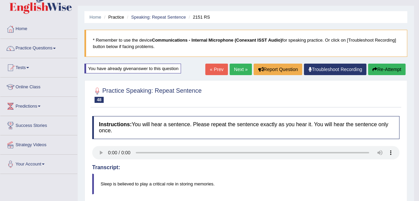
scroll to position [14, 0]
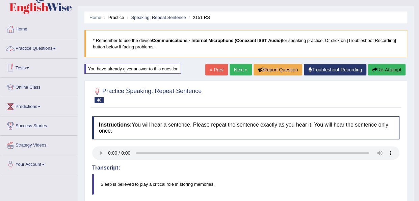
click at [55, 49] on link "Practice Questions" at bounding box center [38, 47] width 77 height 17
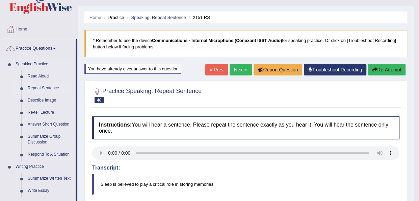
click at [44, 86] on link "Repeat Sentence" at bounding box center [50, 88] width 51 height 12
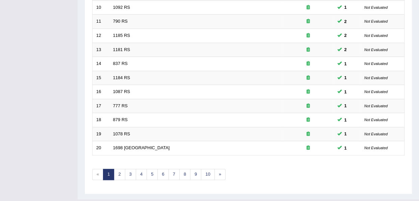
scroll to position [243, 0]
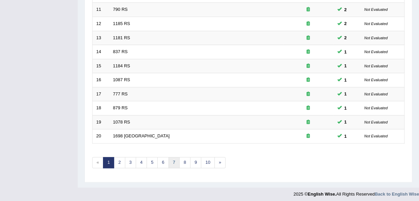
click at [171, 162] on link "7" at bounding box center [174, 162] width 11 height 11
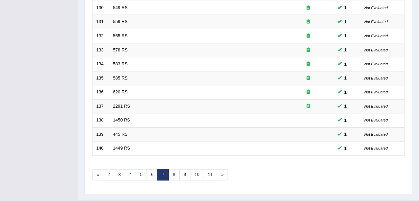
scroll to position [243, 0]
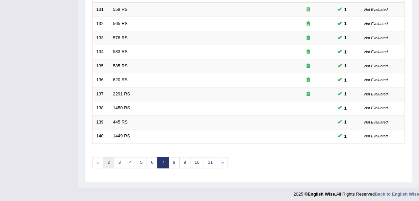
click at [107, 162] on link "2" at bounding box center [108, 162] width 11 height 11
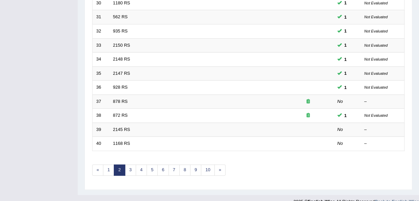
scroll to position [243, 0]
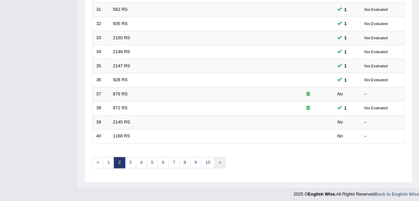
click at [215, 162] on link "»" at bounding box center [220, 162] width 11 height 11
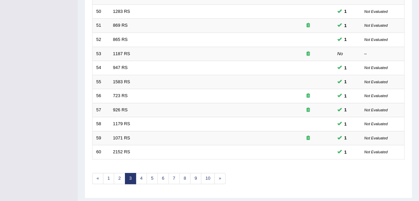
scroll to position [243, 0]
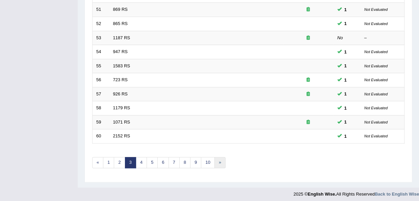
click at [215, 162] on link "»" at bounding box center [220, 162] width 11 height 11
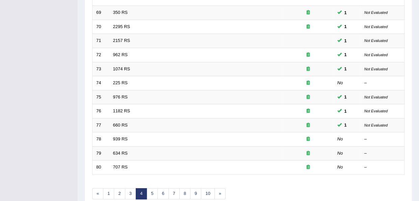
scroll to position [243, 0]
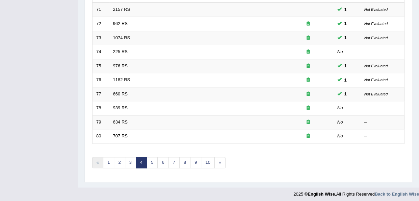
click at [98, 159] on link "«" at bounding box center [97, 162] width 11 height 11
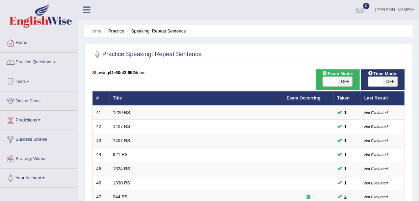
click at [347, 77] on span "OFF" at bounding box center [345, 81] width 15 height 9
checkbox input "true"
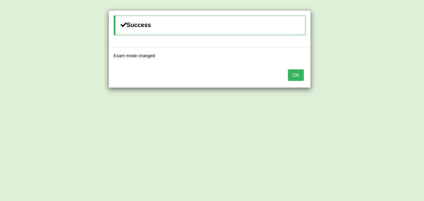
click at [296, 75] on button "OK" at bounding box center [296, 74] width 16 height 11
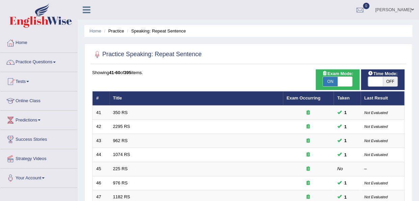
click at [383, 83] on span at bounding box center [375, 81] width 15 height 9
checkbox input "true"
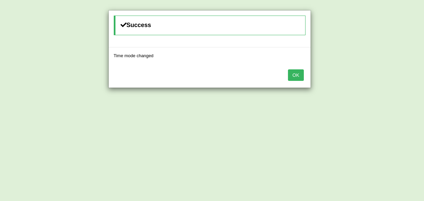
click at [293, 77] on button "OK" at bounding box center [296, 74] width 16 height 11
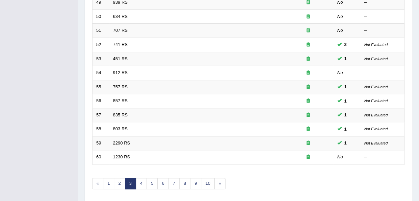
scroll to position [243, 0]
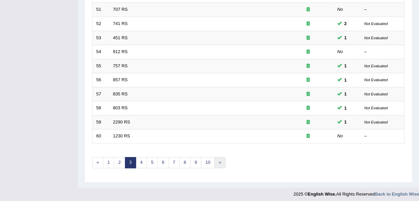
click at [219, 161] on link "»" at bounding box center [220, 162] width 11 height 11
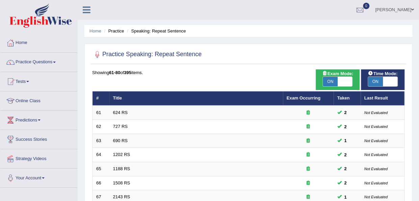
click at [330, 82] on span "ON" at bounding box center [330, 81] width 15 height 9
checkbox input "false"
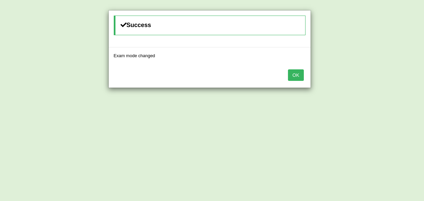
click at [291, 77] on button "OK" at bounding box center [296, 74] width 16 height 11
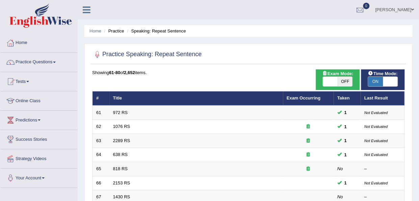
click at [377, 82] on span "ON" at bounding box center [375, 81] width 15 height 9
checkbox input "false"
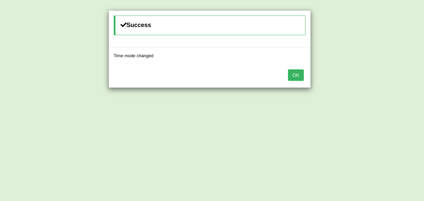
click at [293, 73] on button "OK" at bounding box center [296, 74] width 16 height 11
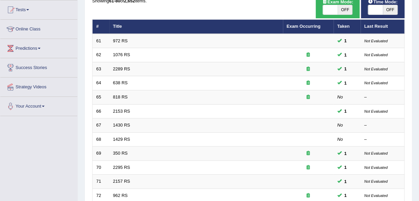
scroll to position [81, 0]
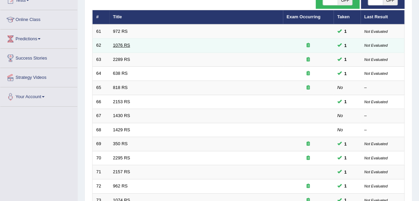
click at [116, 46] on link "1076 RS" at bounding box center [121, 45] width 17 height 5
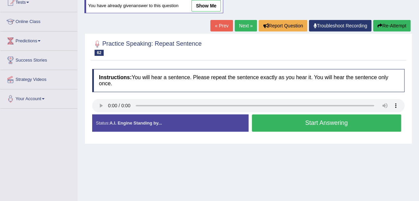
scroll to position [81, 0]
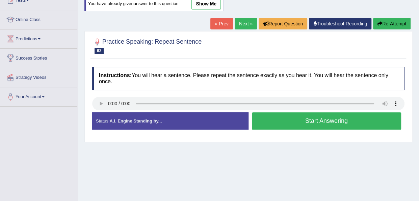
click at [262, 122] on button "Start Answering" at bounding box center [327, 120] width 150 height 17
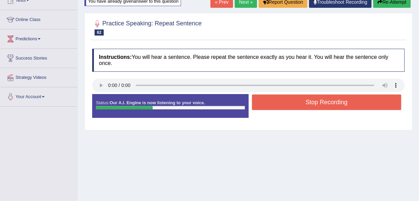
click at [268, 105] on button "Stop Recording" at bounding box center [327, 102] width 150 height 16
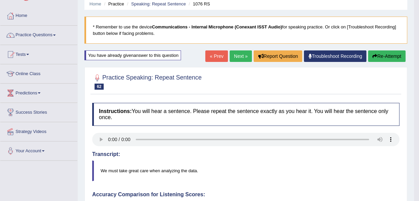
scroll to position [26, 0]
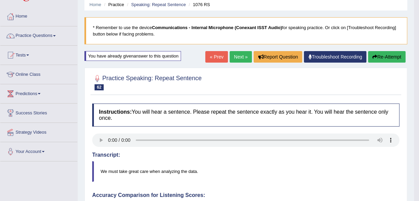
click at [237, 60] on link "Next »" at bounding box center [241, 56] width 22 height 11
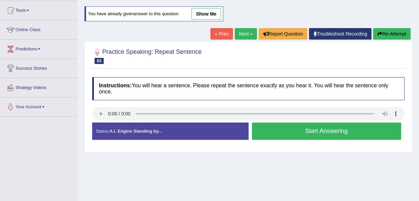
scroll to position [95, 0]
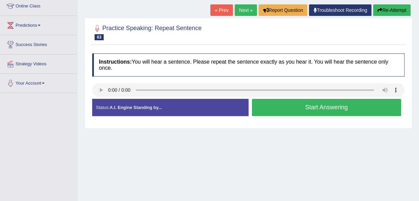
click at [259, 107] on button "Start Answering" at bounding box center [327, 107] width 150 height 17
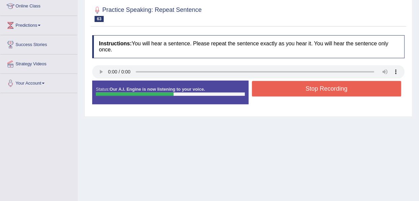
click at [266, 92] on button "Stop Recording" at bounding box center [327, 89] width 150 height 16
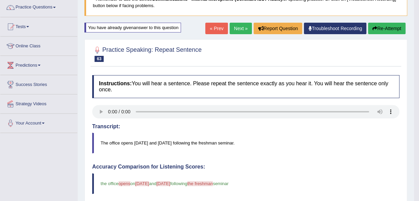
scroll to position [53, 0]
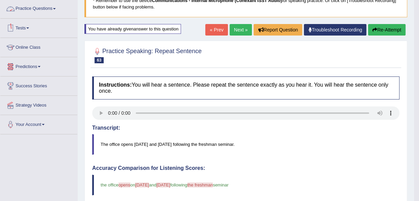
click at [54, 8] on link "Practice Questions" at bounding box center [38, 7] width 77 height 17
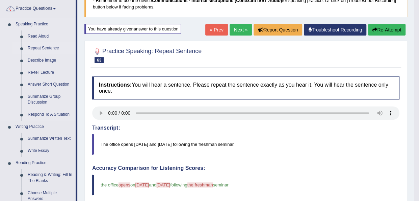
click at [43, 46] on link "Repeat Sentence" at bounding box center [50, 48] width 51 height 12
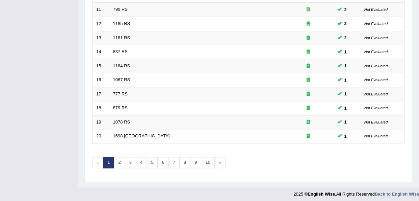
scroll to position [243, 0]
click at [215, 160] on link "»" at bounding box center [220, 162] width 11 height 11
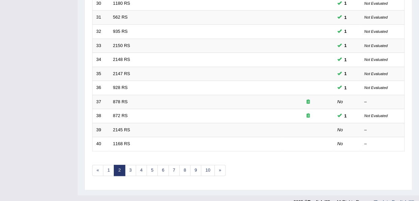
scroll to position [230, 0]
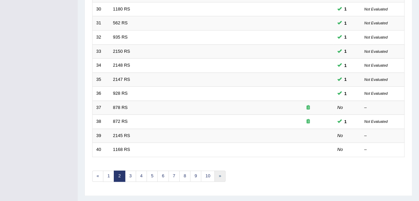
click at [217, 172] on link "»" at bounding box center [220, 175] width 11 height 11
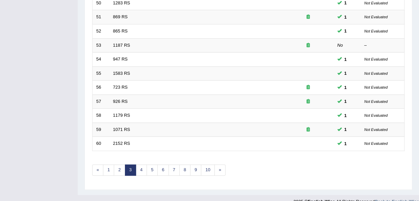
scroll to position [243, 0]
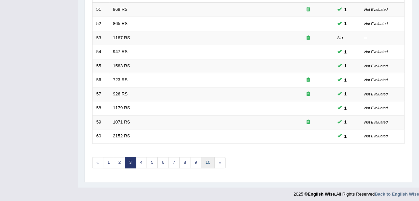
click at [206, 157] on link "10" at bounding box center [208, 162] width 14 height 11
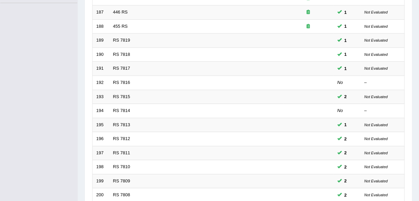
scroll to position [243, 0]
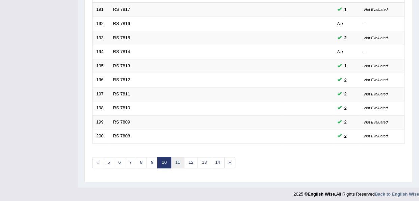
click at [177, 158] on link "11" at bounding box center [178, 162] width 14 height 11
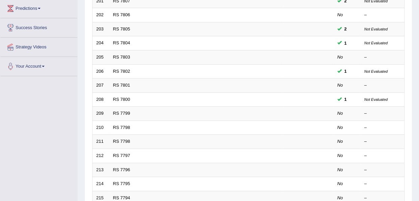
scroll to position [108, 0]
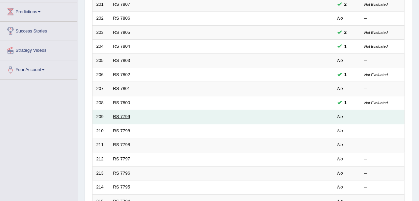
click at [119, 114] on link "RS 7799" at bounding box center [121, 116] width 17 height 5
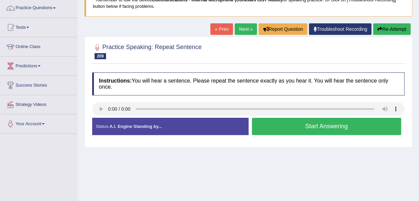
click at [259, 131] on button "Start Answering" at bounding box center [327, 126] width 150 height 17
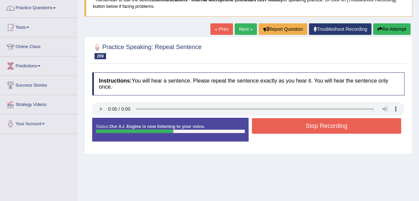
click at [261, 128] on button "Stop Recording" at bounding box center [327, 126] width 150 height 16
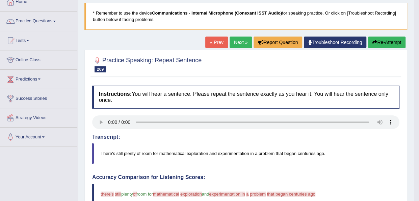
scroll to position [41, 0]
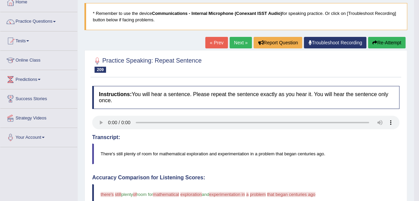
click at [243, 42] on link "Next »" at bounding box center [241, 42] width 22 height 11
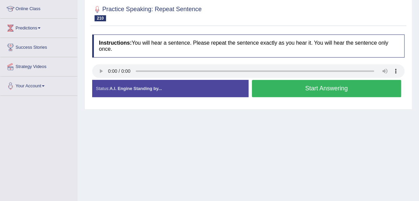
scroll to position [78, 0]
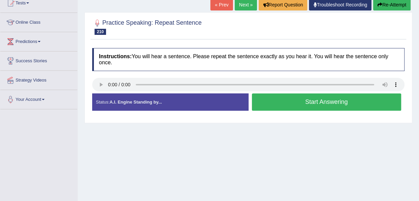
click at [266, 99] on button "Start Answering" at bounding box center [327, 101] width 150 height 17
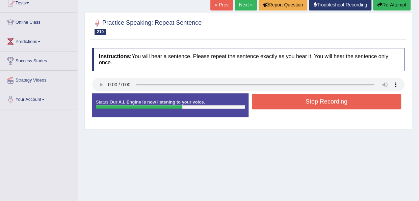
click at [266, 99] on button "Stop Recording" at bounding box center [327, 102] width 150 height 16
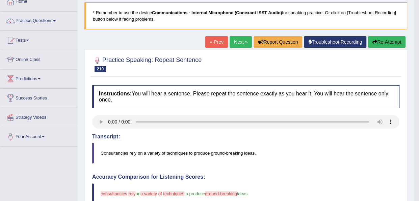
scroll to position [38, 0]
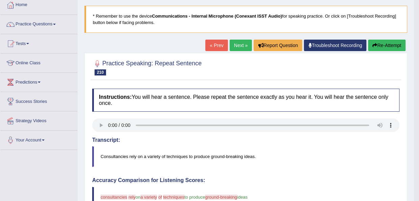
click at [245, 43] on link "Next »" at bounding box center [241, 45] width 22 height 11
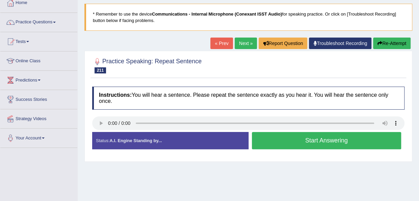
scroll to position [41, 0]
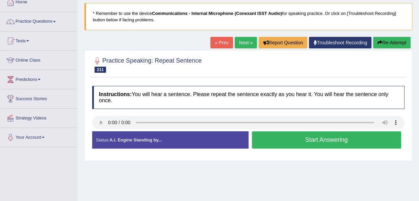
click at [248, 43] on link "Next »" at bounding box center [246, 42] width 22 height 11
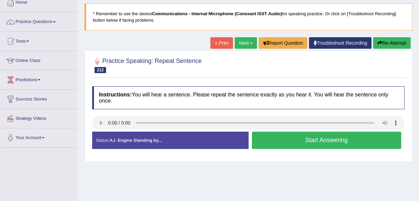
scroll to position [54, 0]
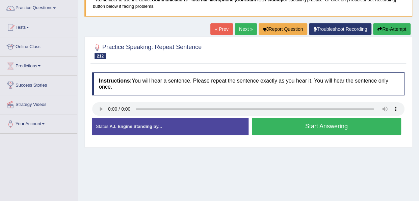
click at [261, 122] on button "Start Answering" at bounding box center [327, 126] width 150 height 17
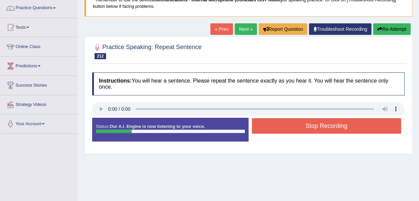
click at [261, 122] on button "Stop Recording" at bounding box center [327, 126] width 150 height 16
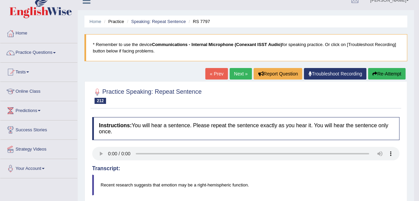
scroll to position [0, 0]
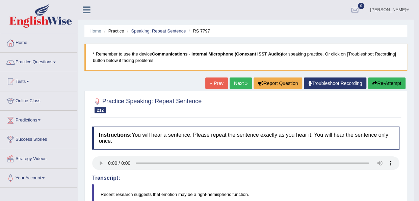
click at [243, 83] on link "Next »" at bounding box center [241, 82] width 22 height 11
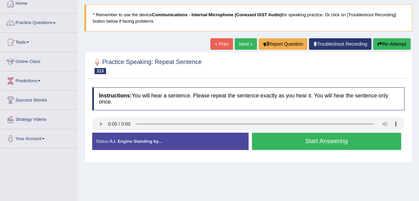
scroll to position [41, 0]
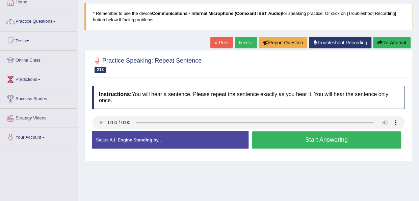
click at [261, 140] on button "Start Answering" at bounding box center [327, 139] width 150 height 17
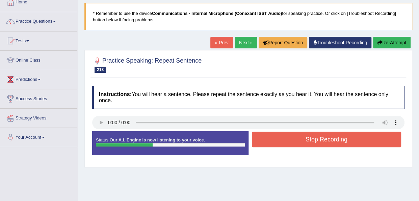
click at [261, 140] on button "Stop Recording" at bounding box center [327, 139] width 150 height 16
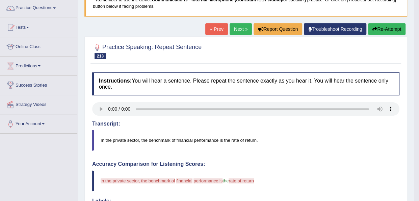
scroll to position [0, 0]
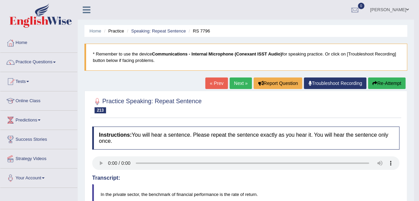
click at [243, 85] on link "Next »" at bounding box center [241, 82] width 22 height 11
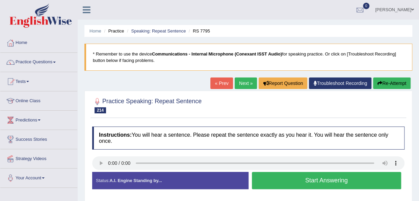
click at [262, 186] on button "Start Answering" at bounding box center [327, 180] width 150 height 17
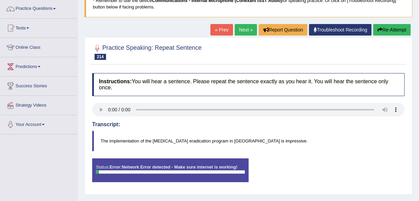
scroll to position [54, 0]
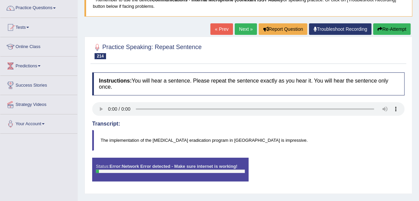
click at [240, 34] on link "Next »" at bounding box center [246, 28] width 22 height 11
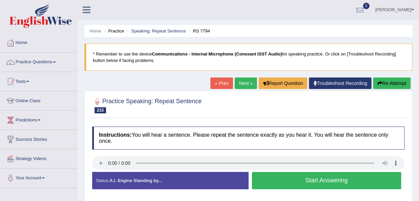
click at [257, 186] on button "Start Answering" at bounding box center [327, 180] width 150 height 17
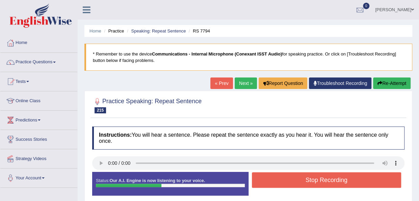
click at [257, 186] on button "Stop Recording" at bounding box center [327, 180] width 150 height 16
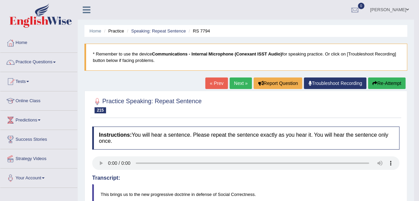
click at [243, 83] on link "Next »" at bounding box center [241, 82] width 22 height 11
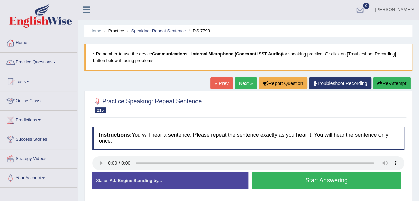
click at [264, 180] on button "Start Answering" at bounding box center [327, 180] width 150 height 17
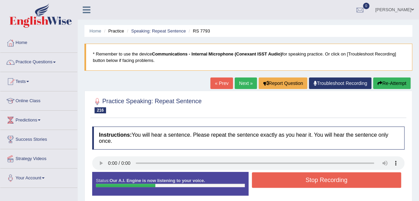
click at [264, 180] on button "Stop Recording" at bounding box center [327, 180] width 150 height 16
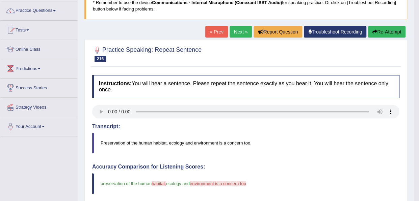
scroll to position [50, 0]
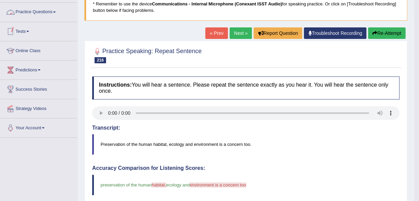
click at [57, 10] on link "Practice Questions" at bounding box center [38, 11] width 77 height 17
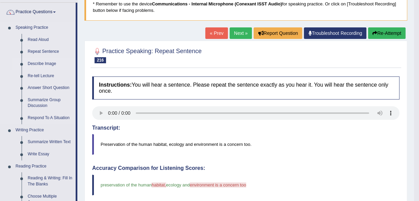
click at [39, 61] on link "Describe Image" at bounding box center [50, 64] width 51 height 12
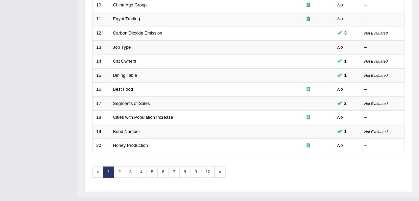
scroll to position [243, 0]
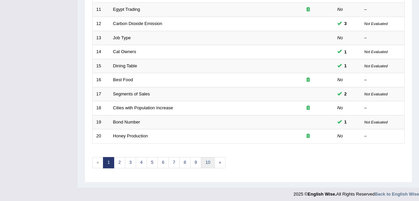
click at [205, 158] on link "10" at bounding box center [208, 162] width 14 height 11
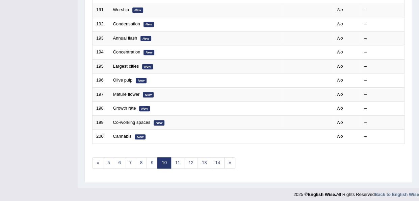
scroll to position [243, 0]
click at [178, 157] on link "11" at bounding box center [178, 162] width 14 height 11
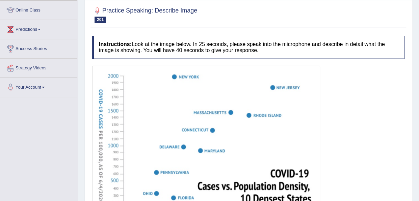
scroll to position [81, 0]
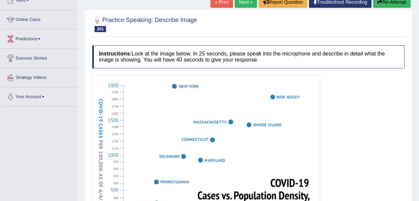
click at [243, 1] on link "Next »" at bounding box center [246, 1] width 22 height 11
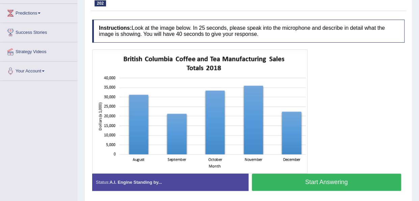
scroll to position [108, 0]
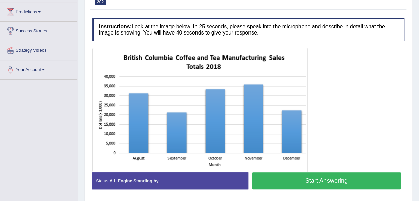
click at [314, 178] on button "Start Answering" at bounding box center [327, 180] width 150 height 17
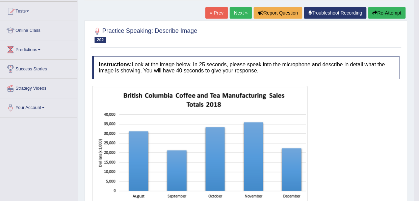
scroll to position [68, 0]
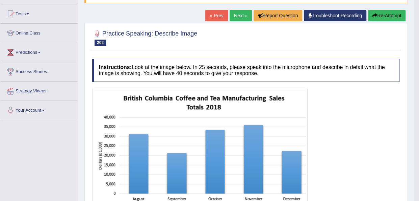
click at [381, 17] on button "Re-Attempt" at bounding box center [387, 15] width 38 height 11
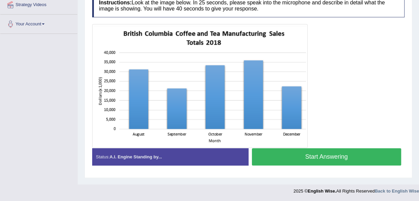
scroll to position [154, 0]
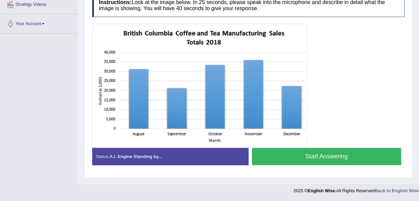
click at [299, 154] on button "Start Answering" at bounding box center [327, 156] width 150 height 17
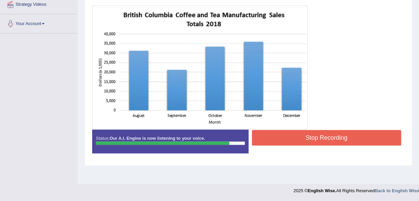
click at [295, 140] on button "Stop Recording" at bounding box center [327, 138] width 150 height 16
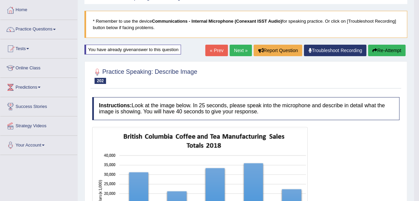
scroll to position [19, 0]
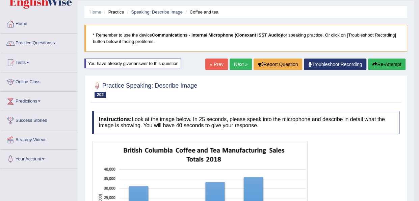
click at [240, 66] on link "Next »" at bounding box center [241, 63] width 22 height 11
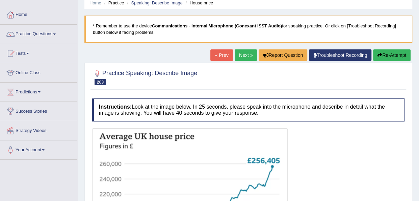
scroll to position [27, 0]
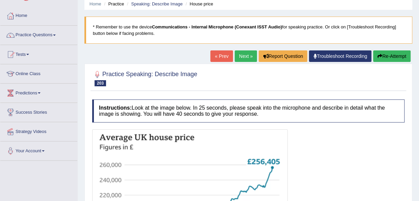
click at [241, 57] on link "Next »" at bounding box center [246, 55] width 22 height 11
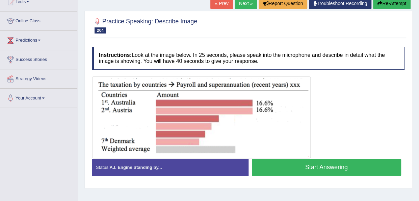
scroll to position [81, 0]
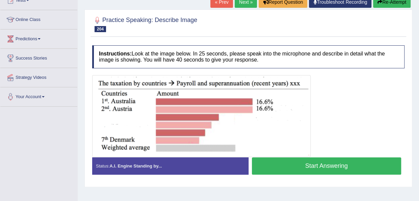
click at [289, 165] on button "Start Answering" at bounding box center [327, 165] width 150 height 17
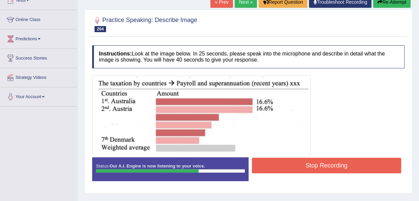
click at [289, 165] on button "Stop Recording" at bounding box center [327, 165] width 150 height 16
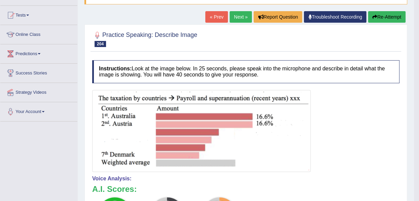
scroll to position [54, 0]
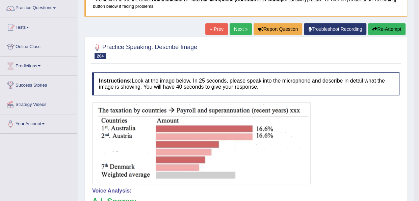
click at [237, 28] on link "Next »" at bounding box center [241, 28] width 22 height 11
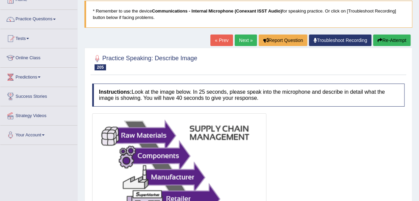
scroll to position [40, 0]
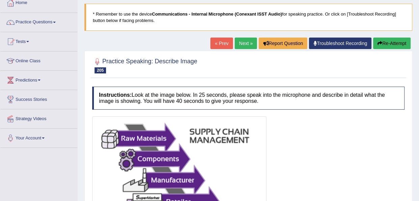
click at [241, 41] on link "Next »" at bounding box center [246, 43] width 22 height 11
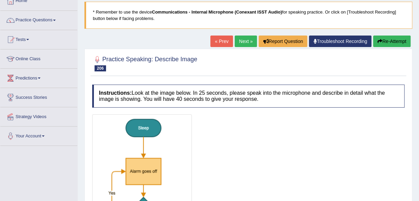
scroll to position [17, 0]
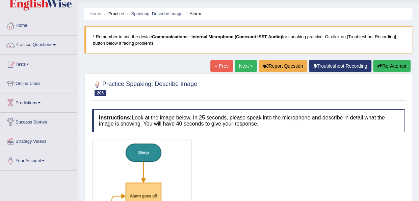
click at [240, 66] on link "Next »" at bounding box center [246, 65] width 22 height 11
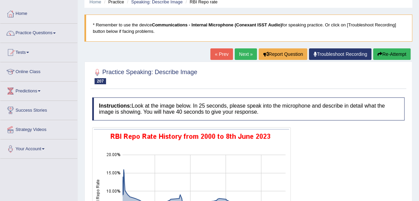
scroll to position [24, 0]
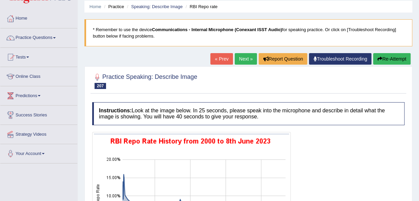
click at [245, 57] on link "Next »" at bounding box center [246, 58] width 22 height 11
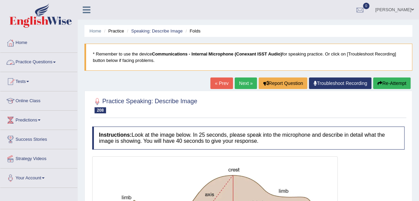
click at [57, 58] on link "Practice Questions" at bounding box center [38, 61] width 77 height 17
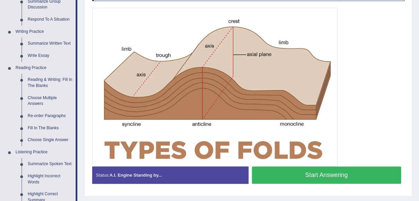
scroll to position [149, 0]
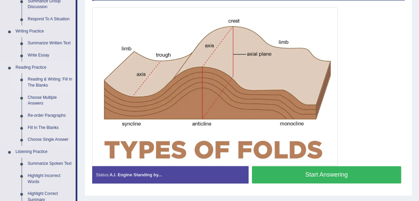
click at [42, 78] on link "Reading & Writing: Fill In The Blanks" at bounding box center [50, 82] width 51 height 18
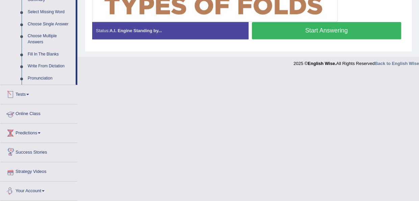
scroll to position [284, 0]
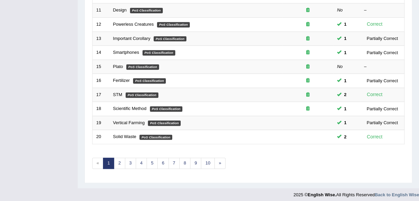
scroll to position [243, 0]
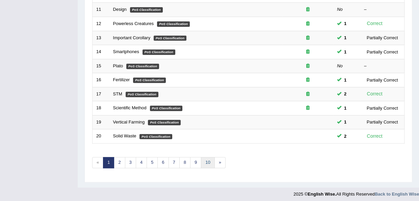
click at [207, 160] on link "10" at bounding box center [208, 162] width 14 height 11
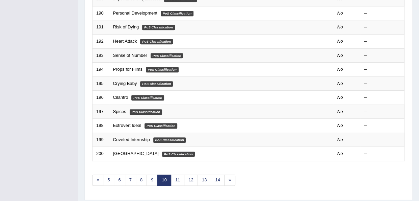
scroll to position [243, 0]
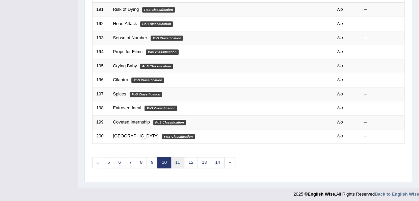
click at [180, 158] on link "11" at bounding box center [178, 162] width 14 height 11
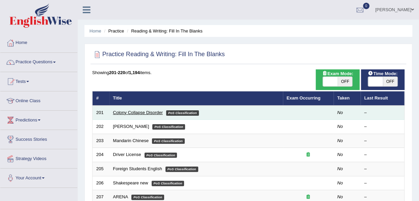
click at [128, 112] on link "Colony Collapse Disorder" at bounding box center [138, 112] width 50 height 5
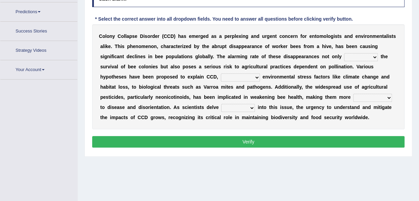
scroll to position [123, 0]
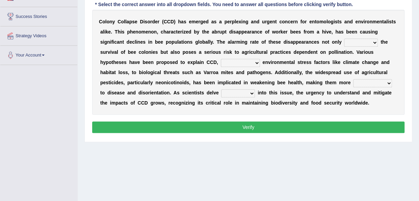
click at [373, 43] on select "justifies involves threatens reviews" at bounding box center [361, 43] width 34 height 8
click at [391, 45] on div "C o l o n y C o l l a p s e D i s o r d e r ( C C D ) h a s e m e r g e d a s a…" at bounding box center [248, 62] width 313 height 105
click at [256, 62] on select "based on ranging from other than together with" at bounding box center [240, 63] width 39 height 8
select select "based on"
click at [221, 59] on select "based on ranging from other than together with" at bounding box center [240, 63] width 39 height 8
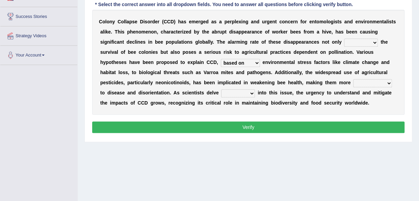
click at [389, 82] on select "susceptible conventional prominent central" at bounding box center [372, 83] width 39 height 8
select select "prominent"
click at [353, 79] on select "susceptible conventional prominent central" at bounding box center [372, 83] width 39 height 8
click at [251, 93] on select "faster higher wider deeper" at bounding box center [238, 93] width 34 height 8
select select "faster"
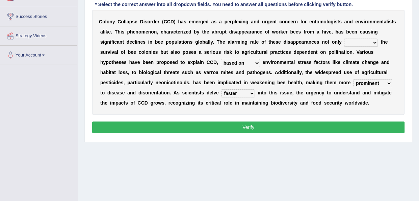
click at [221, 89] on select "faster higher wider deeper" at bounding box center [238, 93] width 34 height 8
click at [373, 41] on select "justifies involves threatens reviews" at bounding box center [361, 43] width 34 height 8
select select "threatens"
click at [344, 39] on select "justifies involves threatens reviews" at bounding box center [361, 43] width 34 height 8
click at [258, 124] on button "Verify" at bounding box center [248, 126] width 313 height 11
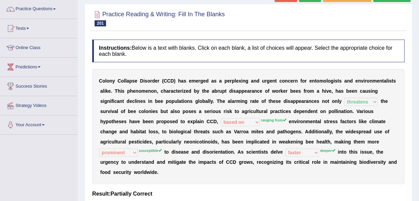
scroll to position [42, 0]
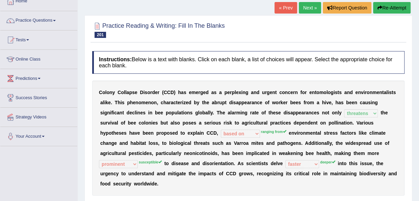
click at [309, 9] on link "Next »" at bounding box center [310, 7] width 22 height 11
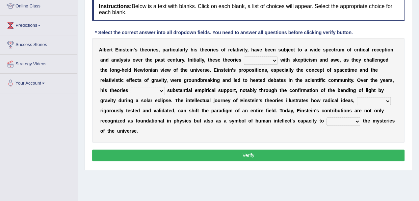
scroll to position [105, 0]
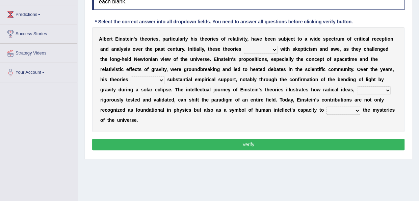
click at [274, 50] on select "have met are met were met met" at bounding box center [261, 50] width 34 height 8
select select "are met"
click at [244, 46] on select "have met are met were met met" at bounding box center [261, 50] width 34 height 8
click at [151, 78] on select "revised surpassed gained occupied" at bounding box center [148, 80] width 34 height 8
select select "surpassed"
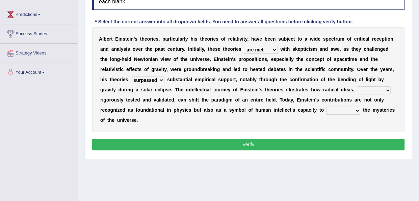
click at [131, 76] on select "revised surpassed gained occupied" at bounding box center [148, 80] width 34 height 8
click at [366, 89] on select "whether once where yet" at bounding box center [374, 90] width 34 height 8
select select "once"
click at [357, 86] on select "whether once where yet" at bounding box center [374, 90] width 34 height 8
click at [353, 112] on select "rewrite liberate unravel trust" at bounding box center [344, 110] width 34 height 8
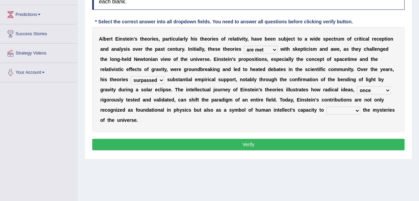
select select "liberate"
click at [327, 106] on select "rewrite liberate unravel trust" at bounding box center [344, 110] width 34 height 8
click at [285, 146] on button "Verify" at bounding box center [248, 144] width 313 height 11
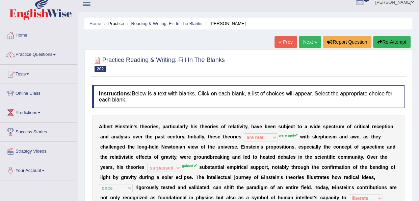
scroll to position [0, 0]
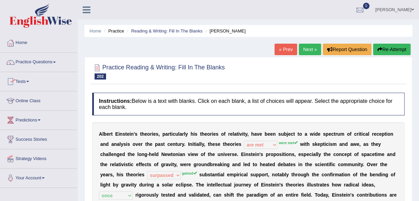
click at [29, 81] on span at bounding box center [27, 81] width 3 height 1
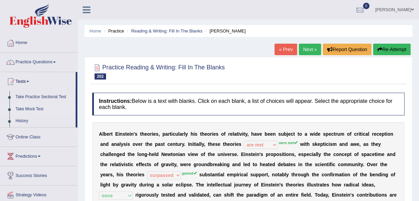
click at [24, 106] on link "Take Mock Test" at bounding box center [44, 109] width 63 height 12
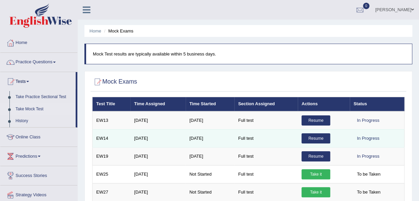
click at [312, 134] on link "Resume" at bounding box center [316, 138] width 29 height 10
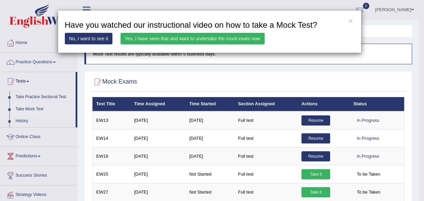
click at [207, 38] on link "Yes, I have seen that and want to undertake the mock exam now" at bounding box center [193, 38] width 144 height 11
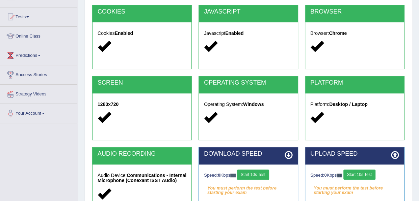
scroll to position [68, 0]
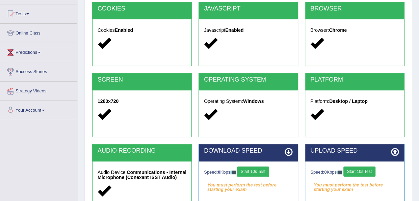
click at [259, 169] on button "Start 10s Test" at bounding box center [253, 171] width 32 height 10
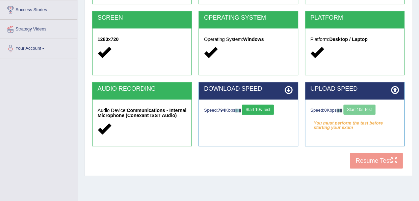
scroll to position [135, 0]
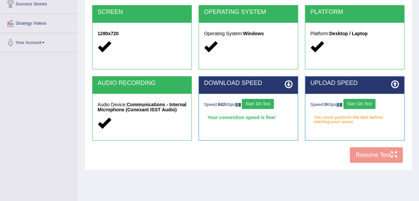
click at [362, 103] on button "Start 10s Test" at bounding box center [360, 104] width 32 height 10
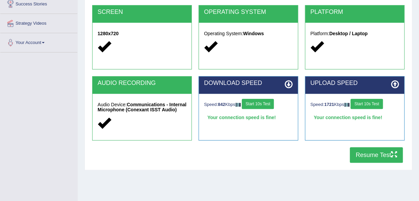
click at [366, 155] on button "Resume Test" at bounding box center [376, 155] width 53 height 16
click at [362, 152] on button "Resume Test" at bounding box center [376, 155] width 53 height 16
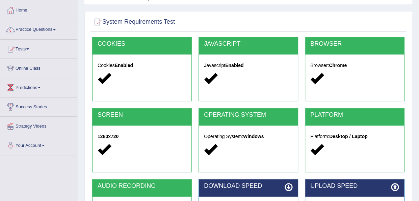
scroll to position [27, 0]
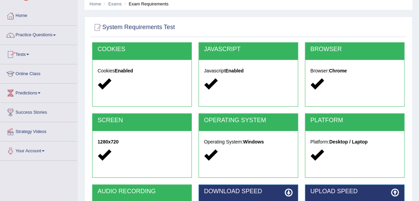
click at [29, 53] on link "Tests" at bounding box center [38, 53] width 77 height 17
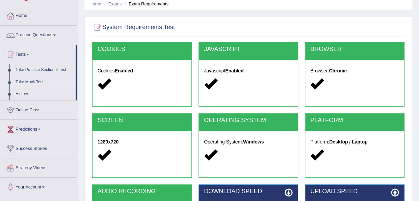
click at [30, 79] on link "Take Mock Test" at bounding box center [44, 82] width 63 height 12
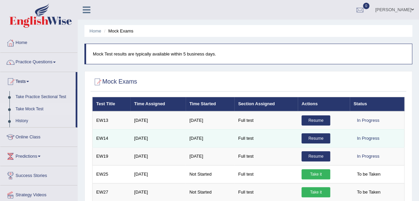
click at [316, 137] on link "Resume" at bounding box center [316, 138] width 29 height 10
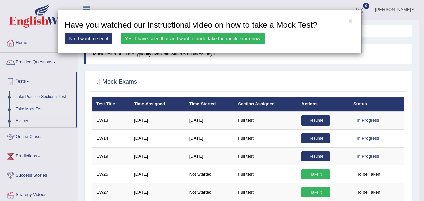
click at [202, 35] on link "Yes, I have seen that and want to undertake the mock exam now" at bounding box center [193, 38] width 144 height 11
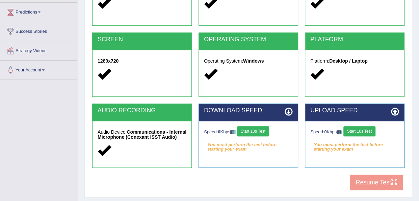
scroll to position [108, 0]
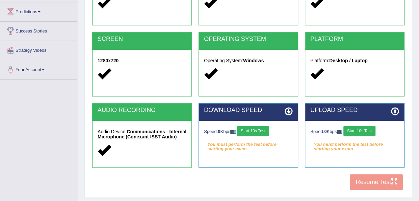
click at [412, 153] on div "System Requirements Test [GEOGRAPHIC_DATA] Cookies Enabled JAVASCRIPT Javascrip…" at bounding box center [248, 66] width 328 height 262
click at [258, 131] on button "Start 10s Test" at bounding box center [253, 131] width 32 height 10
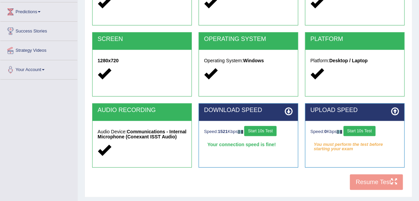
click at [354, 129] on button "Start 10s Test" at bounding box center [360, 131] width 32 height 10
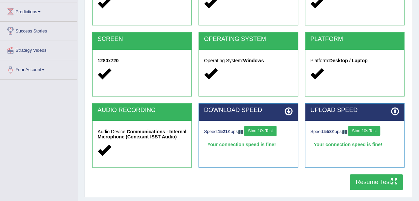
click at [363, 179] on button "Resume Test" at bounding box center [376, 182] width 53 height 16
click at [364, 184] on button "Resume Test" at bounding box center [376, 182] width 53 height 16
click at [363, 180] on button "Resume Test" at bounding box center [376, 182] width 53 height 16
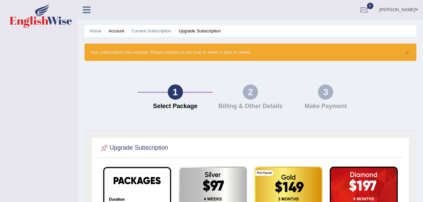
click at [369, 9] on div at bounding box center [364, 10] width 10 height 10
click at [336, 26] on strong "See All Alerts" at bounding box center [321, 28] width 30 height 5
click at [369, 8] on div at bounding box center [364, 10] width 10 height 10
click at [336, 28] on strong "See All Alerts" at bounding box center [321, 28] width 30 height 5
click at [94, 1] on div at bounding box center [90, 7] width 24 height 15
